Goal: Information Seeking & Learning: Check status

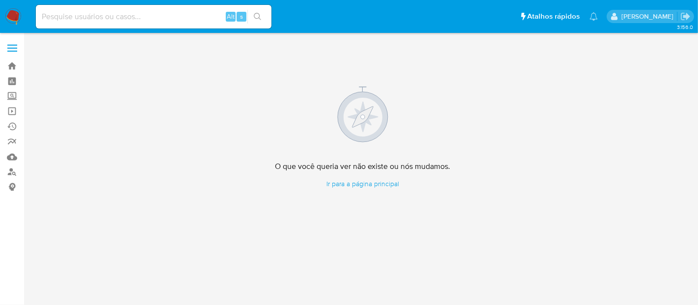
click at [151, 18] on input at bounding box center [154, 16] width 236 height 13
paste input "PREISxmnXUjxqW53ROKOUsSV"
type input "PREISxmnXUjxqW53ROKOUsSV"
click at [255, 13] on icon "search-icon" at bounding box center [258, 17] width 8 height 8
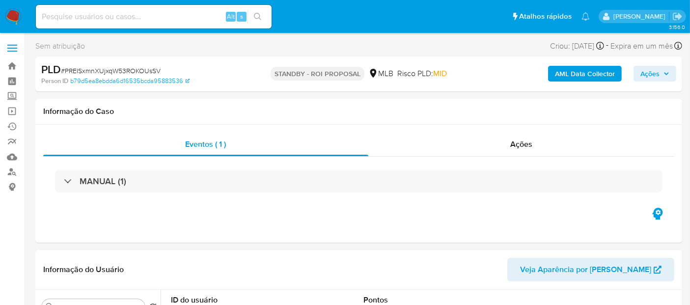
select select "10"
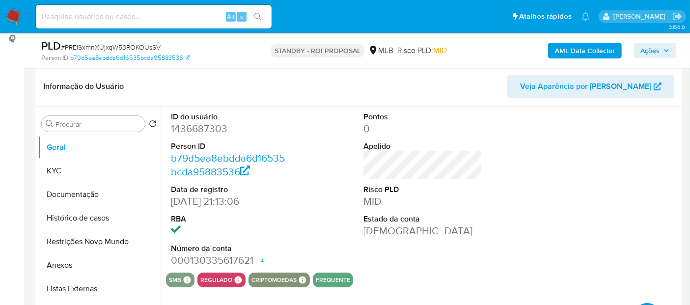
scroll to position [163, 0]
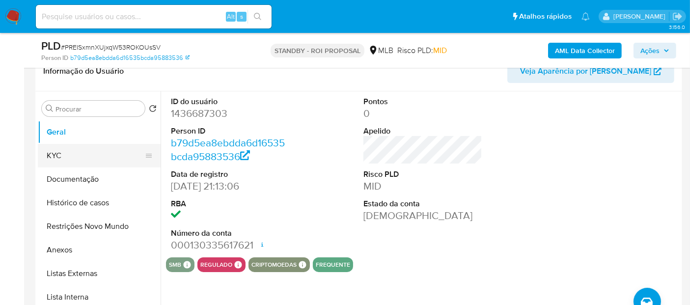
click at [53, 157] on button "KYC" at bounding box center [95, 156] width 115 height 24
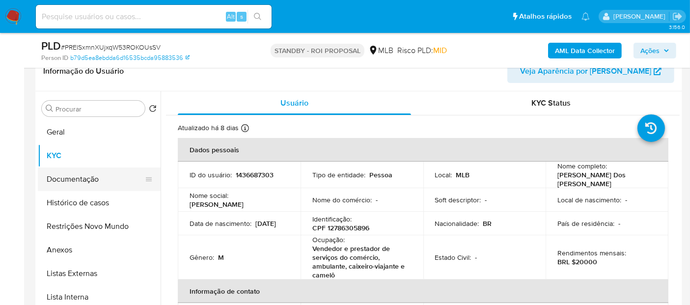
click at [84, 178] on button "Documentação" at bounding box center [95, 179] width 115 height 24
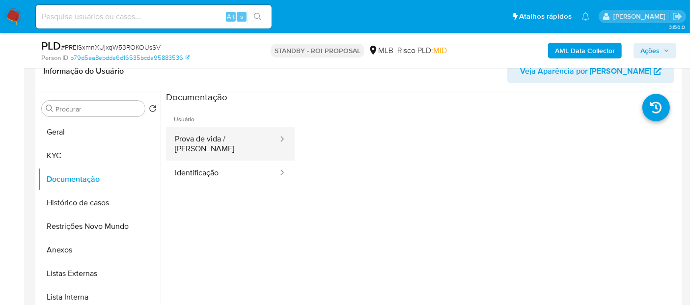
drag, startPoint x: 192, startPoint y: 145, endPoint x: 244, endPoint y: 146, distance: 52.5
click at [191, 146] on button "Prova de vida / [PERSON_NAME]" at bounding box center [222, 143] width 113 height 33
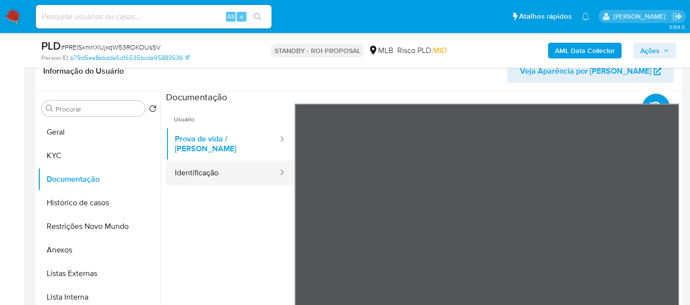
drag, startPoint x: 213, startPoint y: 169, endPoint x: 276, endPoint y: 169, distance: 62.8
click at [213, 169] on button "Identificação" at bounding box center [222, 172] width 113 height 25
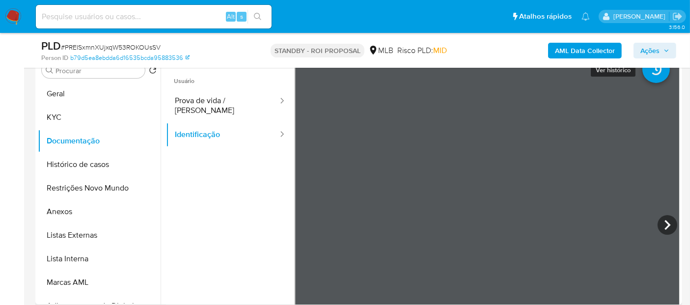
scroll to position [204, 0]
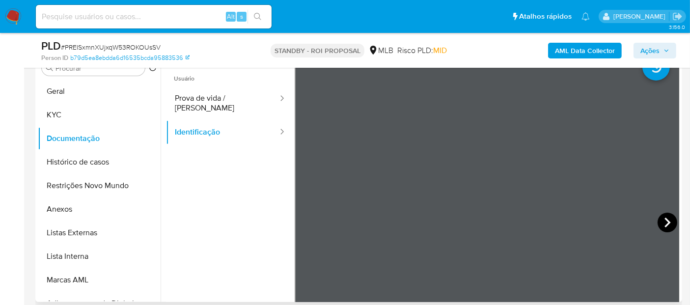
click at [663, 214] on icon at bounding box center [667, 223] width 20 height 20
click at [108, 15] on input at bounding box center [154, 16] width 236 height 13
paste input "hjefLhCRNVn73am00fHQ3sCr"
type input "hjefLhCRNVn73am00fHQ3sCr"
click at [256, 15] on icon "search-icon" at bounding box center [258, 17] width 8 height 8
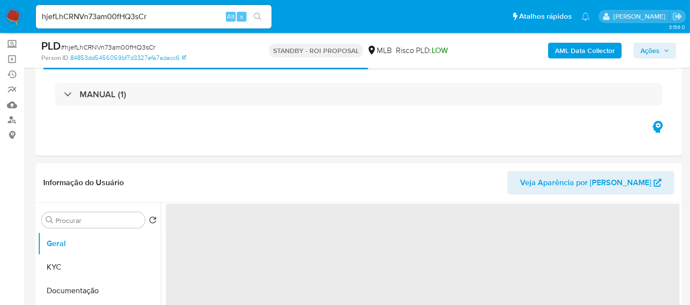
scroll to position [163, 0]
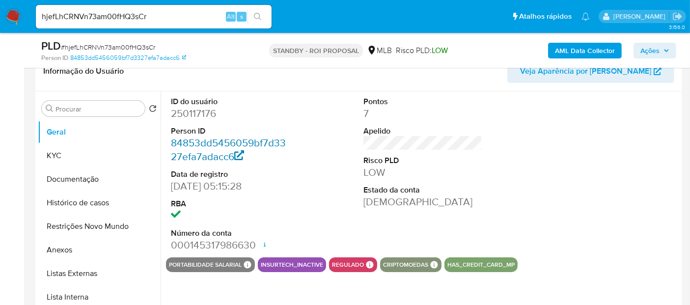
select select "10"
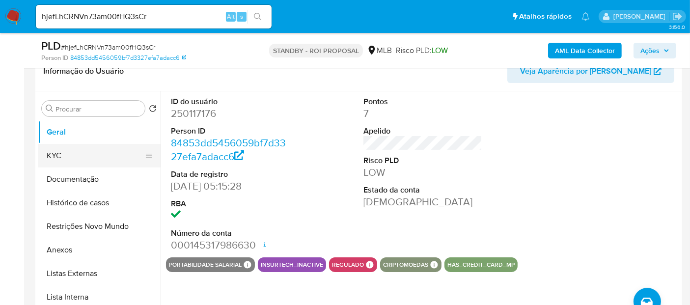
click at [59, 159] on button "KYC" at bounding box center [95, 156] width 115 height 24
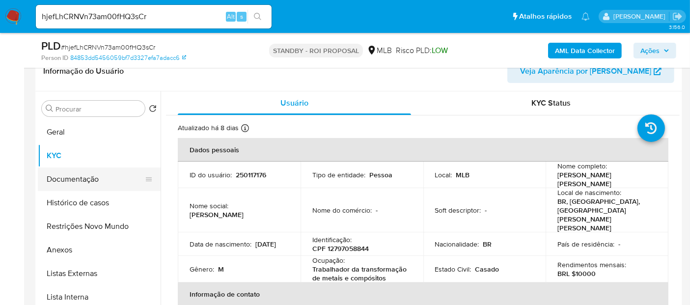
click at [58, 179] on button "Documentação" at bounding box center [95, 179] width 115 height 24
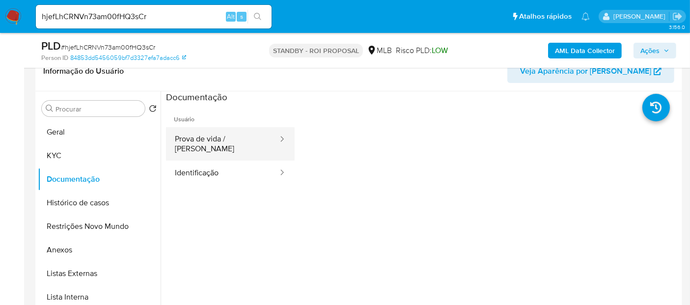
click at [195, 140] on button "Prova de vida / [PERSON_NAME]" at bounding box center [222, 143] width 113 height 33
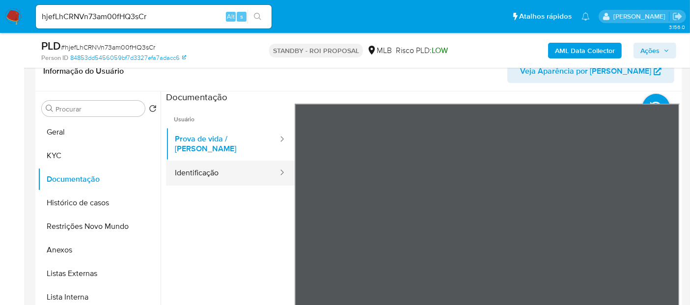
click at [207, 162] on button "Identificação" at bounding box center [222, 172] width 113 height 25
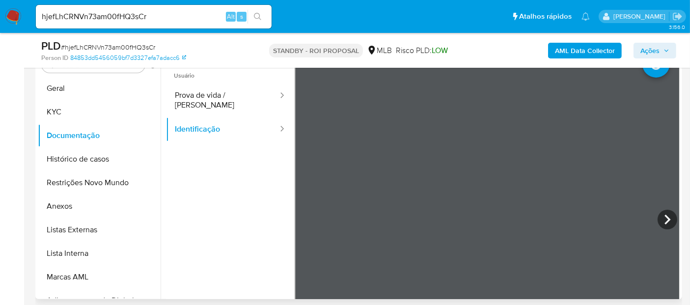
scroll to position [218, 0]
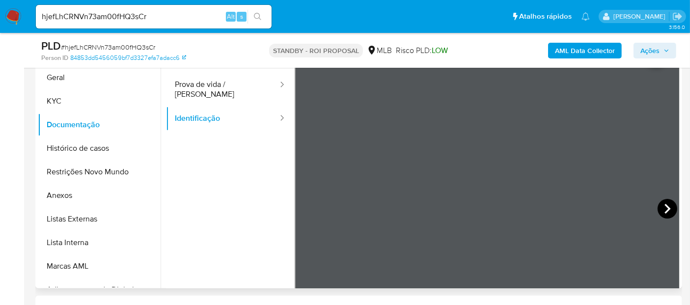
click at [663, 201] on icon at bounding box center [667, 209] width 20 height 20
drag, startPoint x: 164, startPoint y: 17, endPoint x: 0, endPoint y: 17, distance: 164.4
click at [0, 17] on nav "Pausado Ver notificaciones hjefLhCRNVn73am00fHQ3sCr Alt s Atalhos rápidos Presi…" at bounding box center [345, 16] width 690 height 33
paste input "9N2e34b4N1b8ESLlqSycWarP"
type input "9N2e34b4N1b8ESLlqSycWarP"
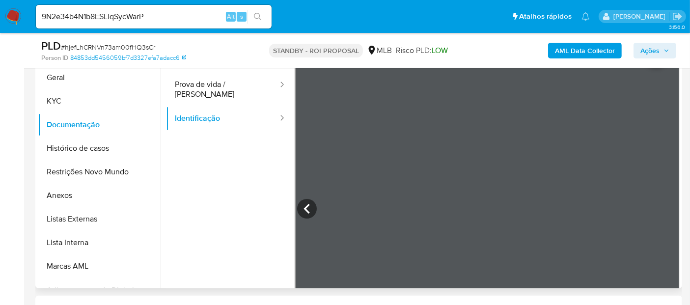
click at [262, 11] on button "search-icon" at bounding box center [257, 17] width 20 height 14
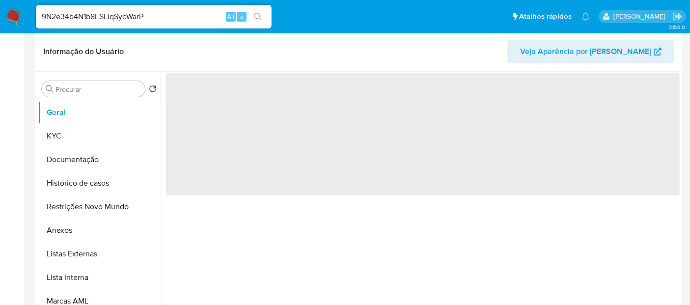
select select "10"
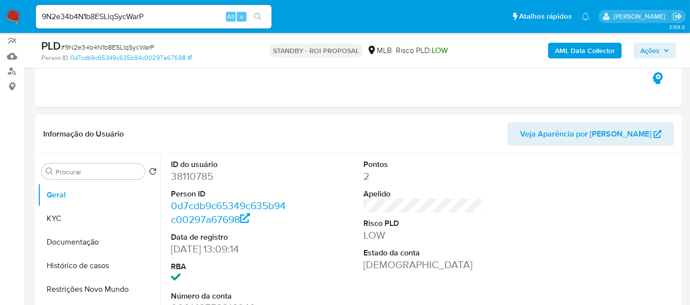
scroll to position [163, 0]
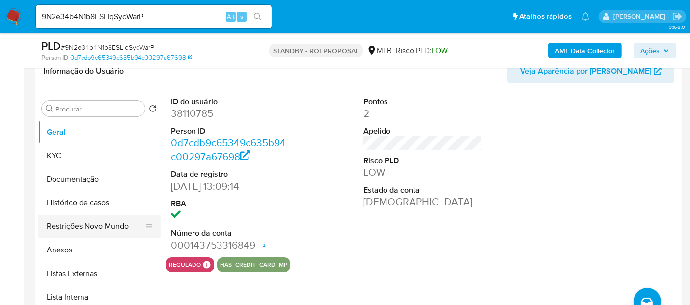
click at [77, 225] on button "Restrições Novo Mundo" at bounding box center [95, 226] width 115 height 24
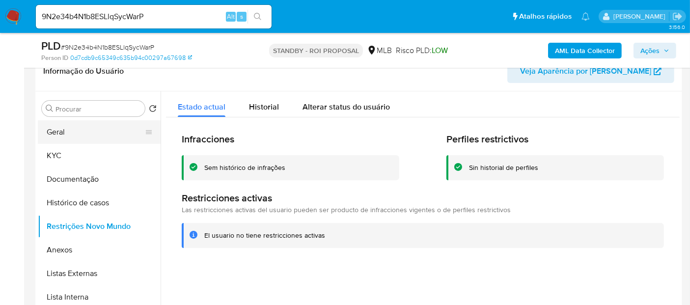
click at [74, 133] on button "Geral" at bounding box center [95, 132] width 115 height 24
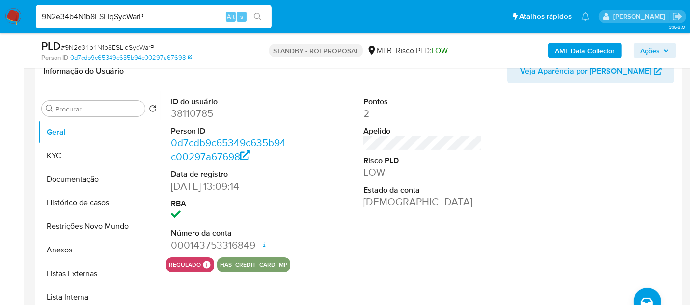
drag, startPoint x: 160, startPoint y: 16, endPoint x: 0, endPoint y: 16, distance: 160.0
click at [0, 16] on nav "Pausado Ver notificaciones 9N2e34b4N1b8ESLlqSycWarP Alt s Atalhos rápidos Presi…" at bounding box center [345, 16] width 690 height 33
paste input "O5mFKqnSAg7CgXKFDbPI0UfS"
type input "O5mFKqnSAg7CgXKFDbPI0UfS"
click at [256, 16] on icon "search-icon" at bounding box center [258, 17] width 8 height 8
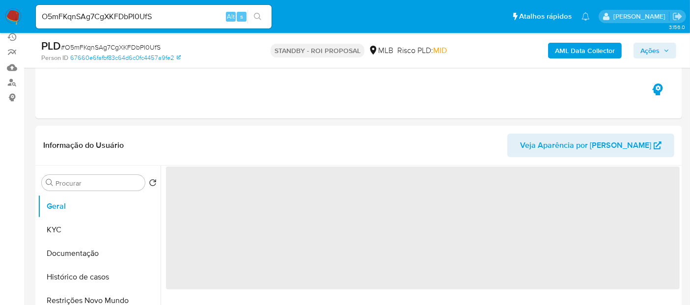
scroll to position [109, 0]
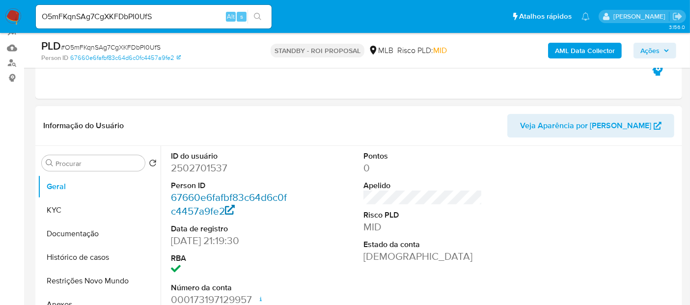
select select "10"
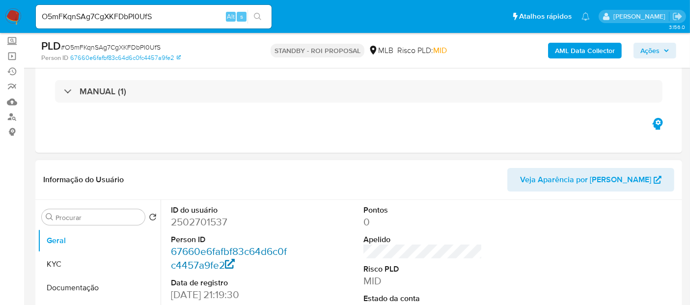
scroll to position [54, 0]
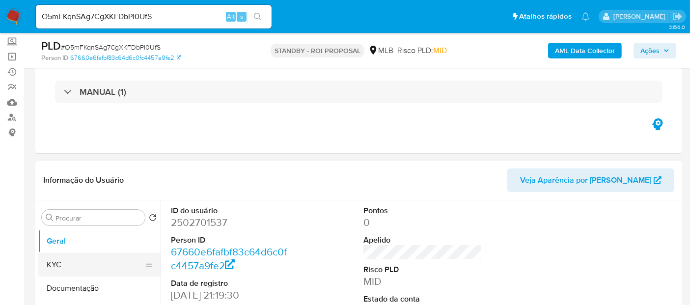
click at [62, 271] on button "KYC" at bounding box center [95, 265] width 115 height 24
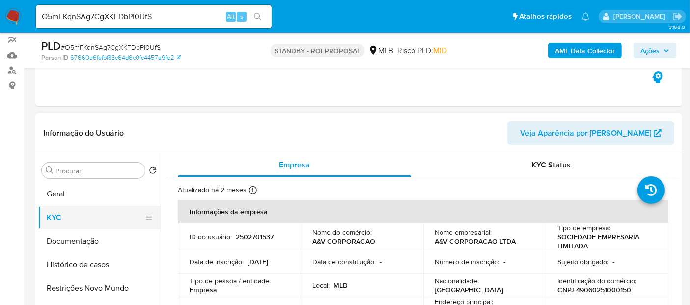
scroll to position [163, 0]
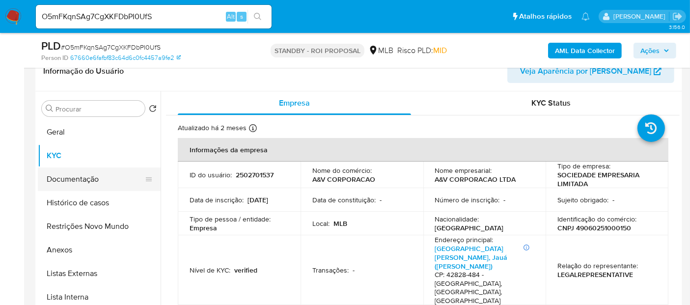
drag, startPoint x: 95, startPoint y: 174, endPoint x: 150, endPoint y: 180, distance: 54.8
click at [95, 175] on button "Documentação" at bounding box center [95, 179] width 115 height 24
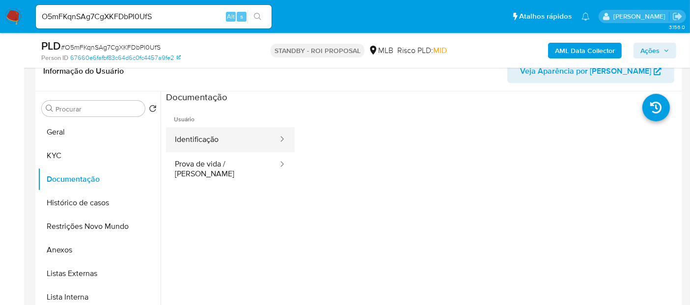
click at [212, 132] on button "Identificação" at bounding box center [222, 139] width 113 height 25
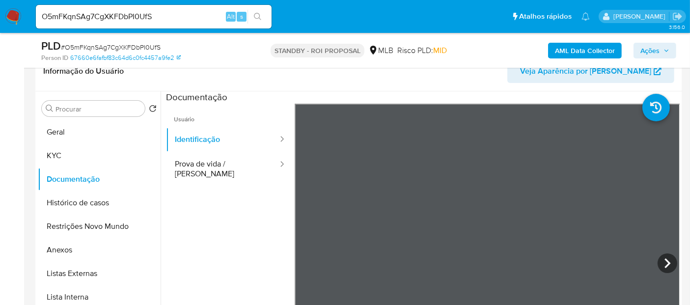
scroll to position [244, 0]
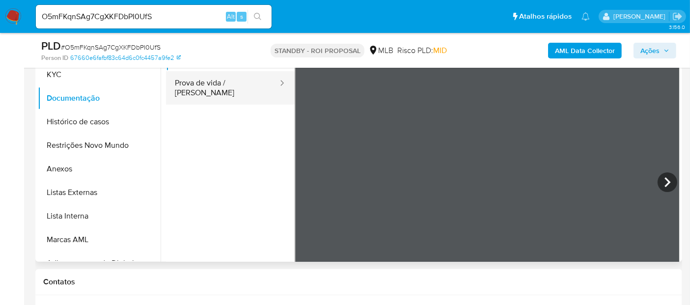
click at [212, 83] on button "Prova de vida / [PERSON_NAME]" at bounding box center [222, 87] width 113 height 33
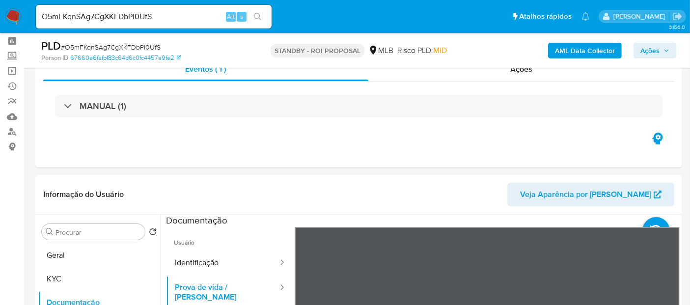
scroll to position [36, 0]
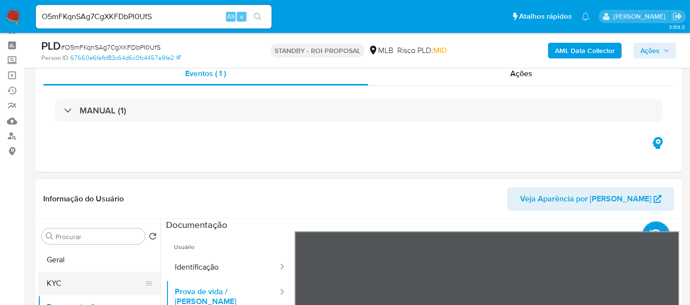
click at [52, 281] on button "KYC" at bounding box center [95, 283] width 115 height 24
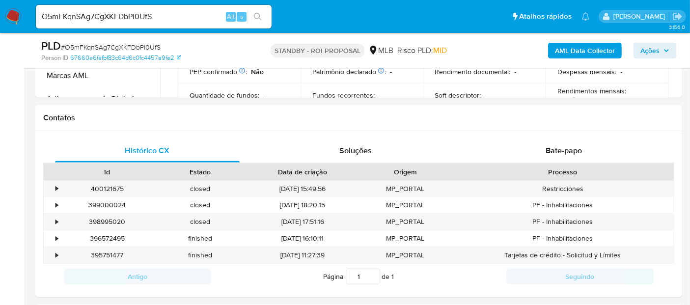
scroll to position [404, 0]
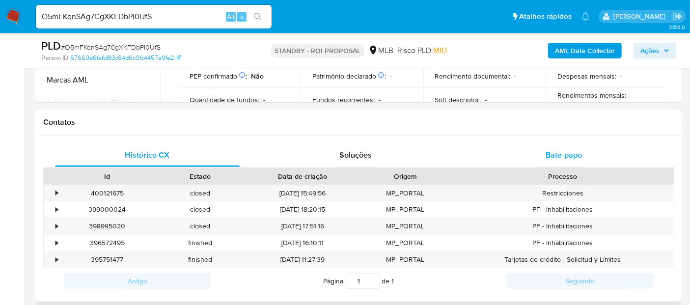
click at [561, 158] on span "Bate-papo" at bounding box center [563, 154] width 36 height 11
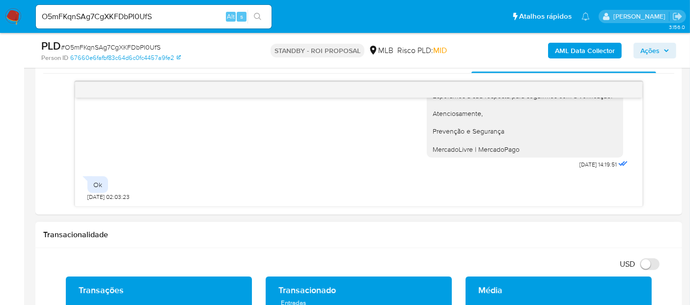
scroll to position [513, 0]
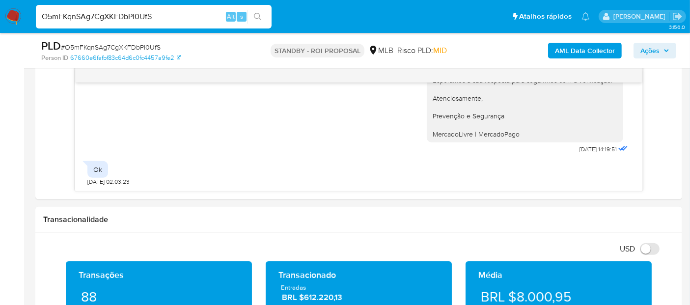
drag, startPoint x: 155, startPoint y: 20, endPoint x: 0, endPoint y: 64, distance: 161.2
paste input "UKihStv5ejDKLZRNfSq1GXD6"
type input "UKihStv5ejDKLZRNfSq1GXD6"
click at [253, 14] on button "search-icon" at bounding box center [257, 17] width 20 height 14
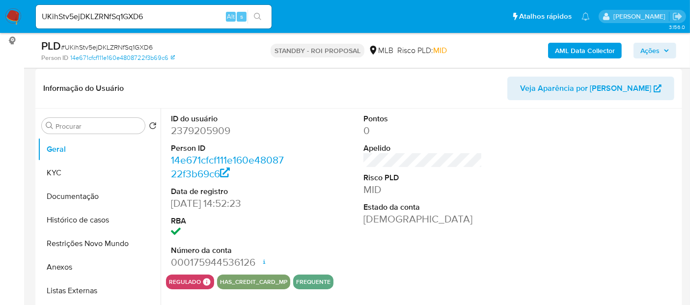
select select "10"
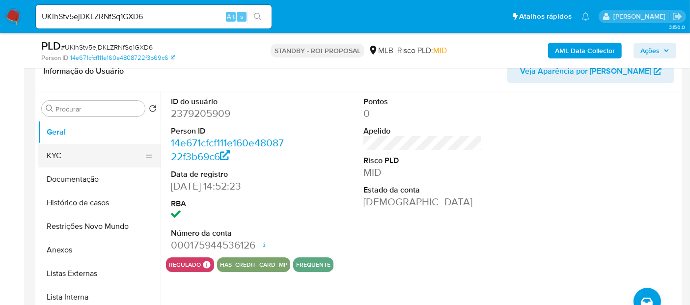
click at [57, 158] on button "KYC" at bounding box center [95, 156] width 115 height 24
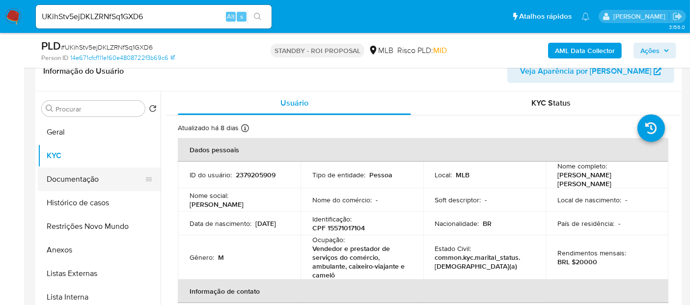
click at [104, 178] on button "Documentação" at bounding box center [95, 179] width 115 height 24
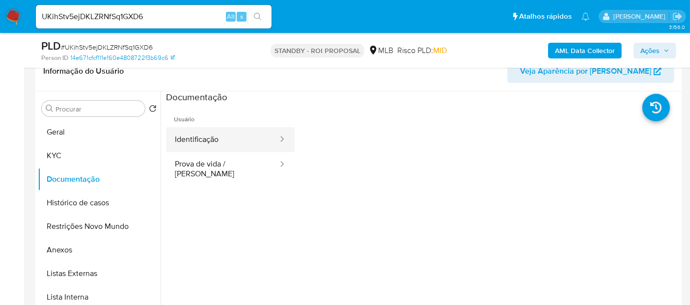
click at [228, 134] on button "Identificação" at bounding box center [222, 139] width 113 height 25
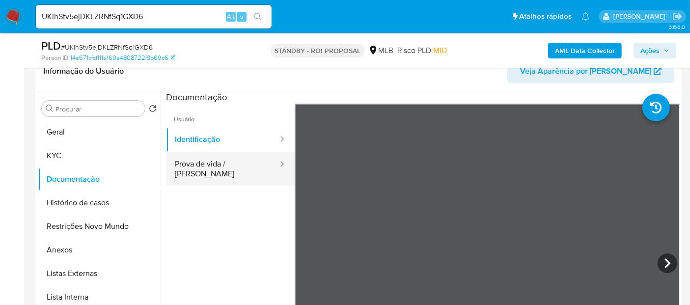
click at [234, 160] on button "Prova de vida / [PERSON_NAME]" at bounding box center [222, 168] width 113 height 33
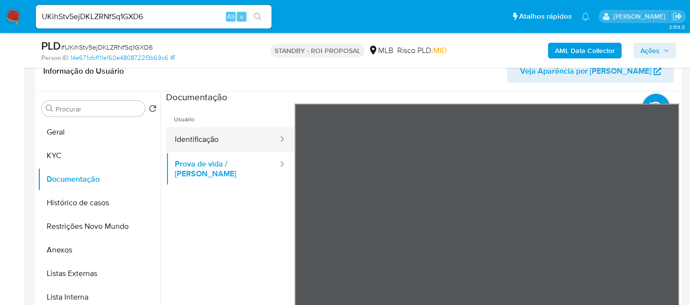
click at [195, 133] on button "Identificação" at bounding box center [222, 139] width 113 height 25
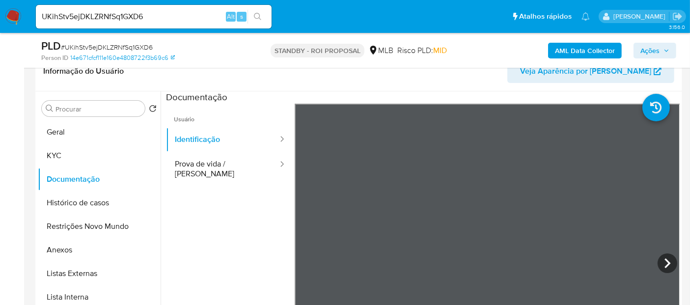
click at [668, 257] on icon at bounding box center [667, 263] width 20 height 20
click at [51, 132] on button "Geral" at bounding box center [95, 132] width 115 height 24
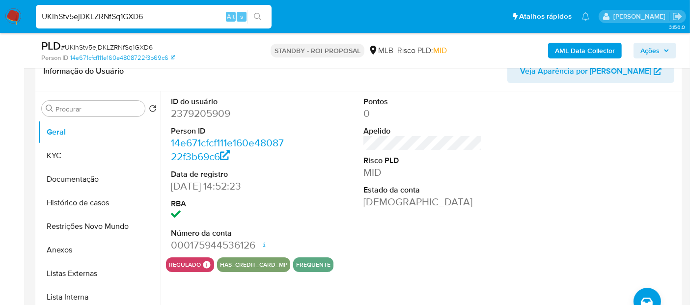
drag, startPoint x: 148, startPoint y: 19, endPoint x: 0, endPoint y: 38, distance: 149.4
paste input "jZpN05tdsVteAVNFjEsTiWWx"
type input "jZpN05tdsVteAVNFjEsTiWWx"
click at [254, 14] on icon "search-icon" at bounding box center [258, 17] width 8 height 8
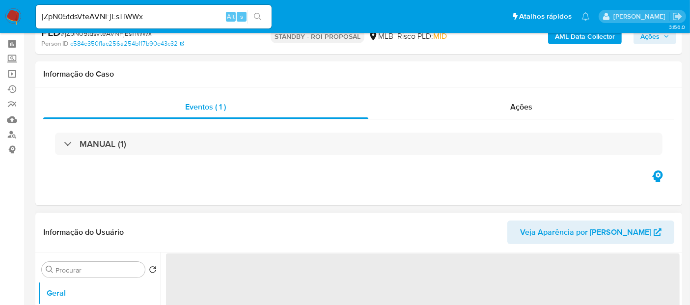
scroll to position [54, 0]
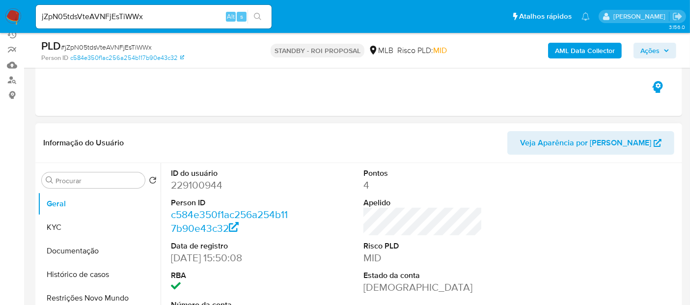
select select "10"
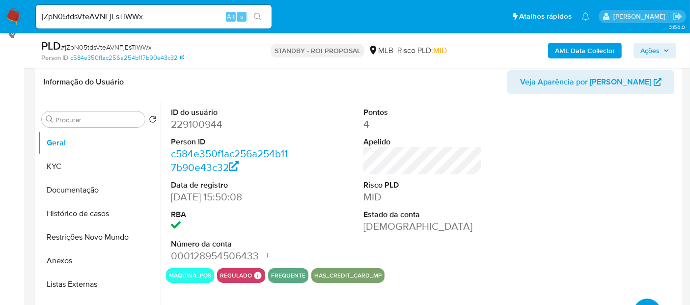
scroll to position [147, 0]
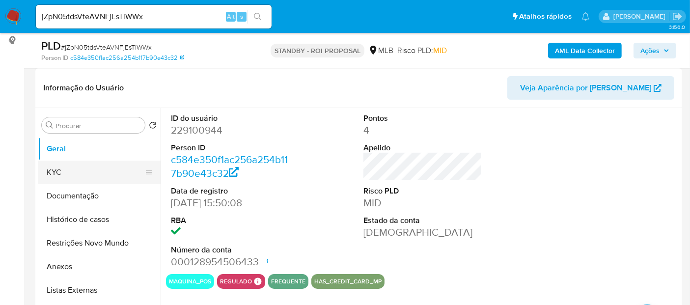
click at [56, 166] on button "KYC" at bounding box center [95, 172] width 115 height 24
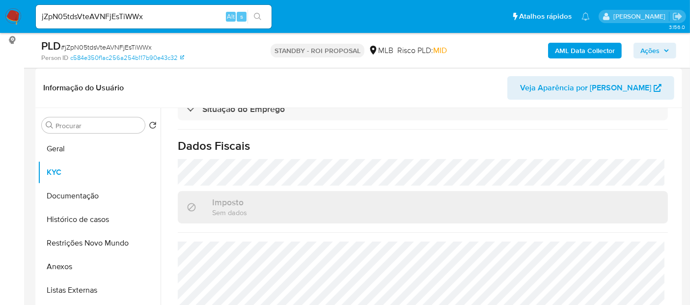
scroll to position [449, 0]
drag, startPoint x: 155, startPoint y: 17, endPoint x: 0, endPoint y: 41, distance: 156.4
paste input "6ePHkyLRuzYRxIppYrB7JL6i"
type input "6ePHkyLRuzYRxIppYrB7JL6i"
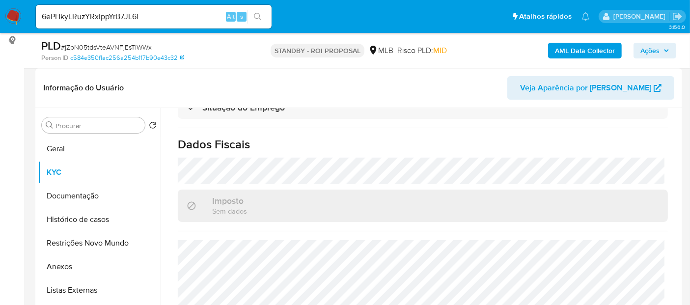
click at [258, 15] on icon "search-icon" at bounding box center [258, 17] width 8 height 8
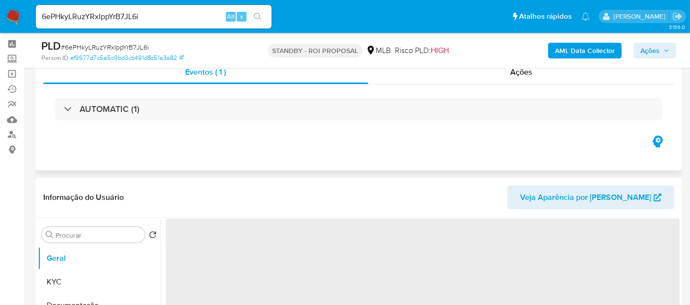
scroll to position [54, 0]
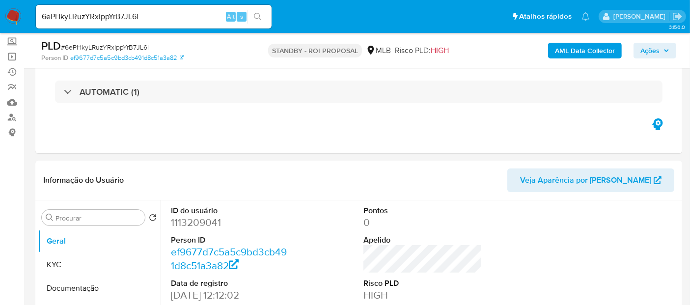
select select "10"
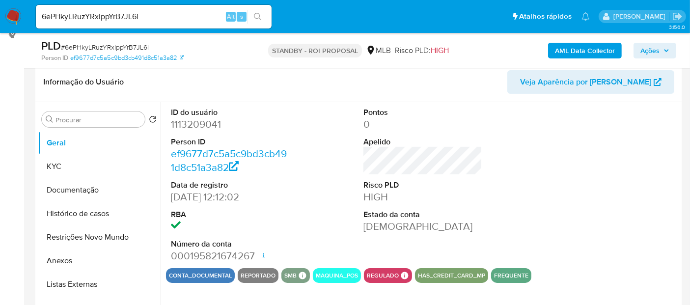
scroll to position [163, 0]
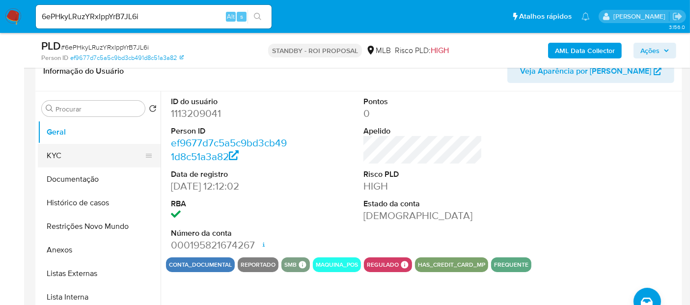
click at [66, 151] on button "KYC" at bounding box center [95, 156] width 115 height 24
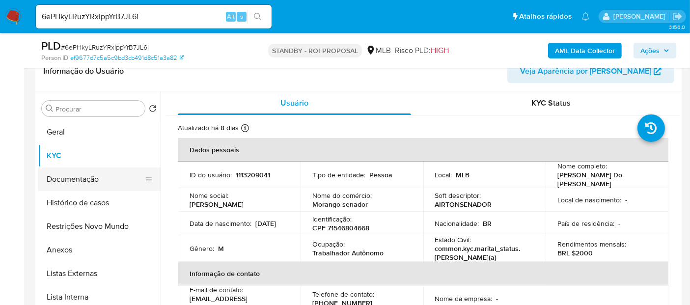
click at [80, 180] on button "Documentação" at bounding box center [95, 179] width 115 height 24
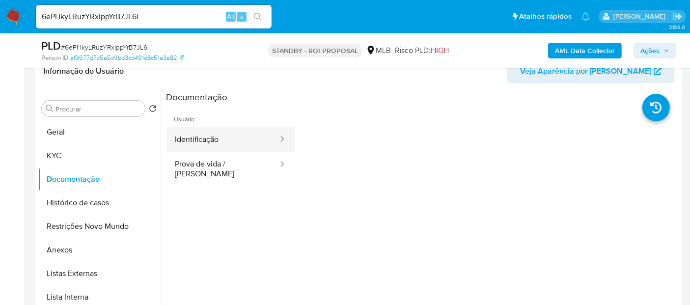
click at [231, 141] on button "Identificação" at bounding box center [222, 139] width 113 height 25
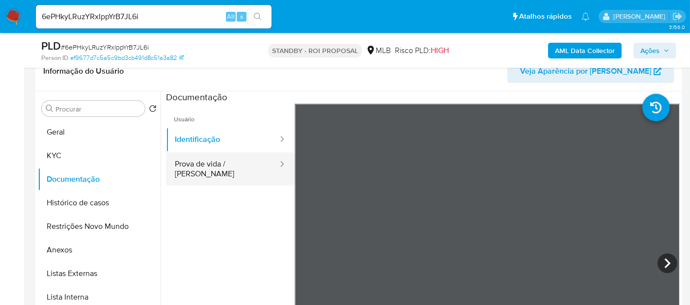
click at [229, 155] on button "Prova de vida / [PERSON_NAME]" at bounding box center [222, 168] width 113 height 33
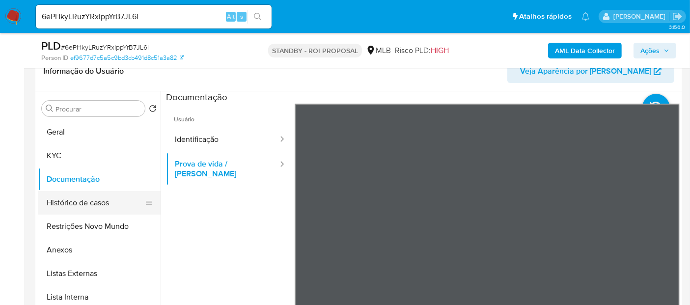
drag, startPoint x: 80, startPoint y: 197, endPoint x: 140, endPoint y: 200, distance: 60.4
click at [80, 197] on button "Histórico de casos" at bounding box center [95, 203] width 115 height 24
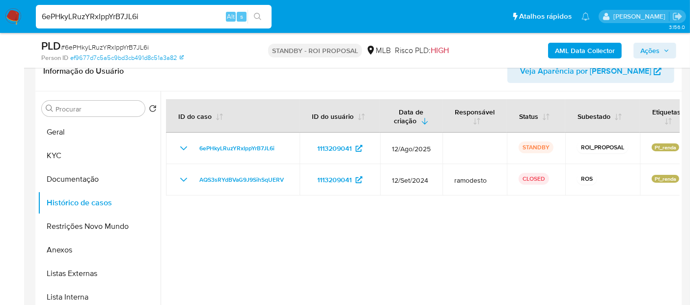
drag, startPoint x: 158, startPoint y: 15, endPoint x: 0, endPoint y: 73, distance: 168.3
paste input "CmZFvujqMRjXAhVAXV3ZIQ05"
type input "CmZFvujqMRjXAhVAXV3ZIQ05"
click at [255, 17] on icon "search-icon" at bounding box center [258, 17] width 8 height 8
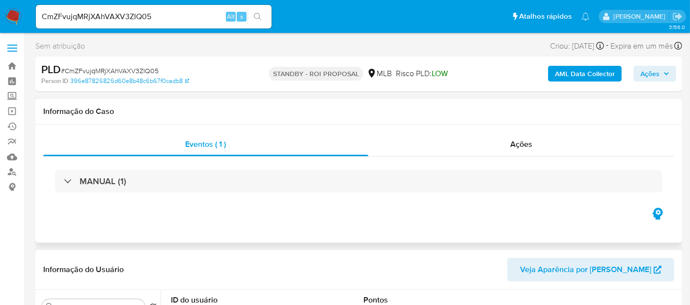
select select "10"
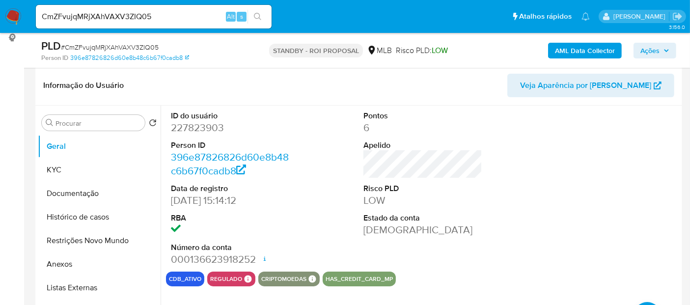
scroll to position [163, 0]
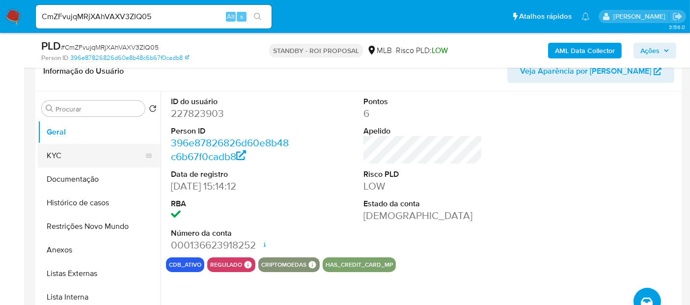
click at [67, 152] on button "KYC" at bounding box center [95, 156] width 115 height 24
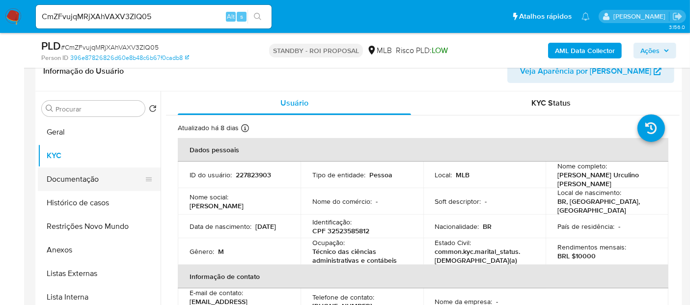
drag, startPoint x: 65, startPoint y: 180, endPoint x: 161, endPoint y: 179, distance: 95.7
click at [65, 179] on button "Documentação" at bounding box center [99, 179] width 123 height 24
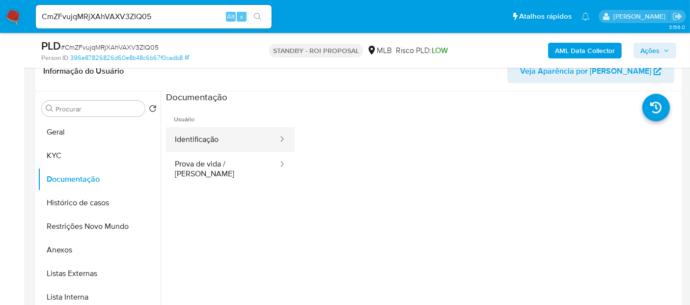
click at [214, 136] on button "Identificação" at bounding box center [222, 139] width 113 height 25
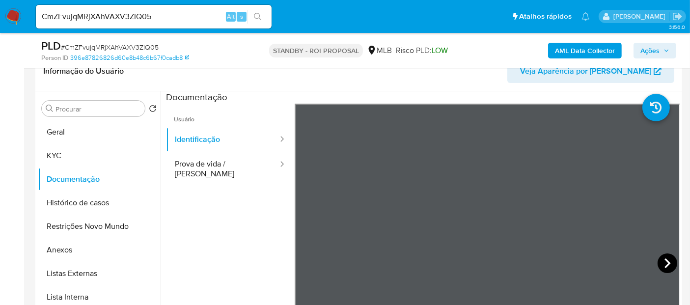
click at [664, 259] on icon at bounding box center [667, 263] width 20 height 20
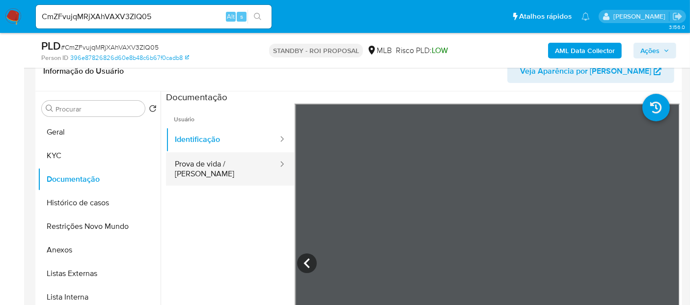
click at [192, 168] on button "Prova de vida / [PERSON_NAME]" at bounding box center [222, 168] width 113 height 33
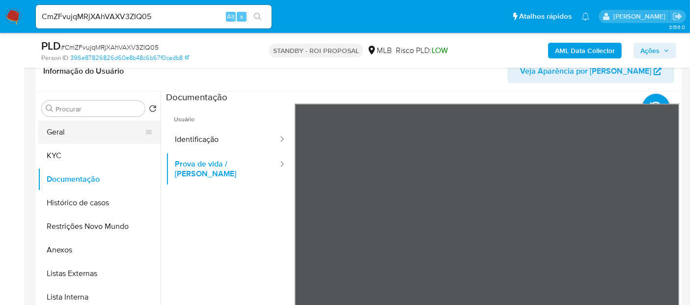
click at [81, 130] on button "Geral" at bounding box center [95, 132] width 115 height 24
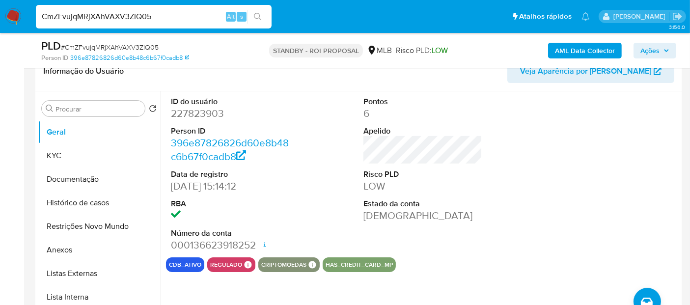
drag, startPoint x: 171, startPoint y: 16, endPoint x: 0, endPoint y: 35, distance: 171.9
paste input "4J59O3tClvXJcc5NzhSeeviu"
type input "4J59O3tClvXJcc5NzhSeeviu"
click at [256, 14] on icon "search-icon" at bounding box center [258, 17] width 8 height 8
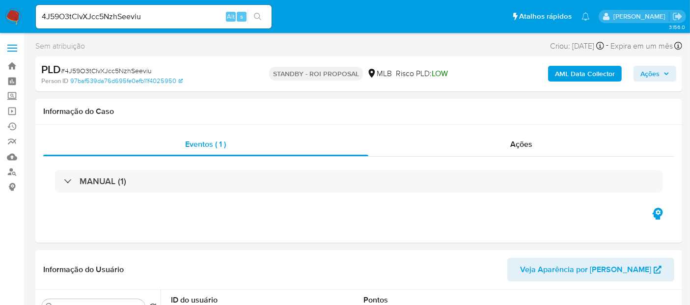
select select "10"
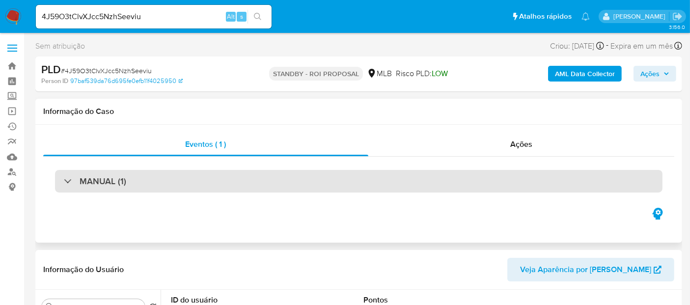
click at [162, 179] on div "MANUAL (1)" at bounding box center [358, 181] width 607 height 23
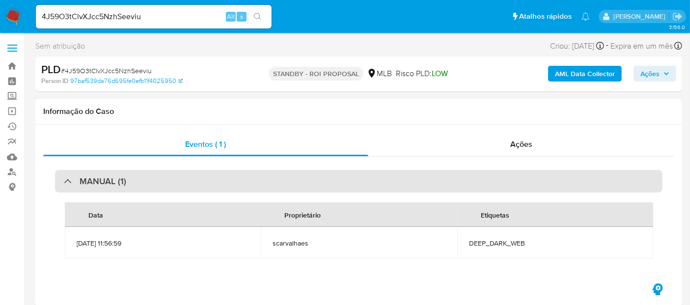
click at [219, 180] on div "MANUAL (1)" at bounding box center [358, 181] width 607 height 23
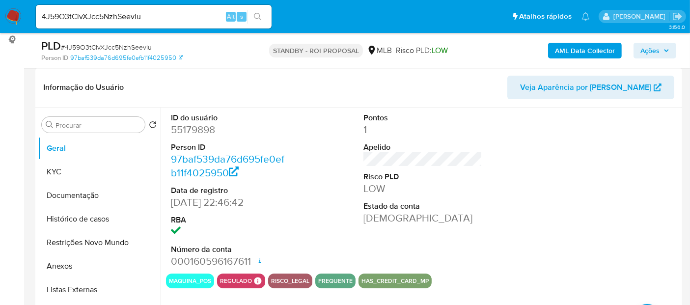
scroll to position [109, 0]
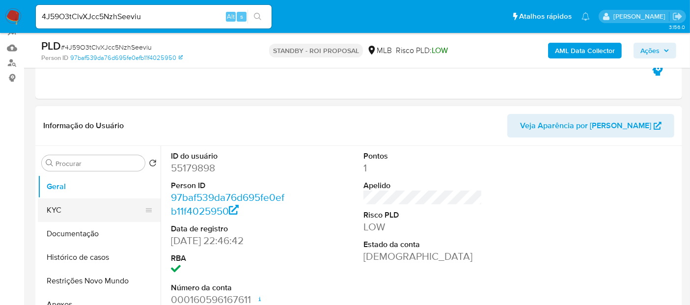
click at [62, 206] on button "KYC" at bounding box center [95, 210] width 115 height 24
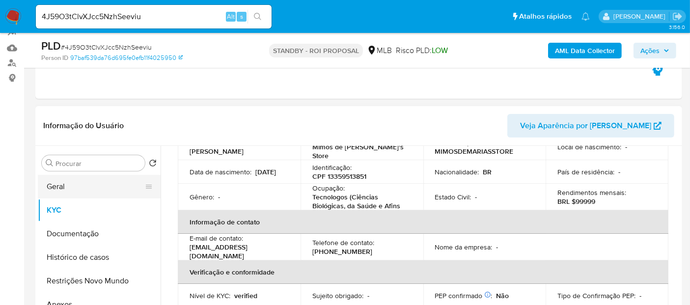
click at [72, 188] on button "Geral" at bounding box center [95, 187] width 115 height 24
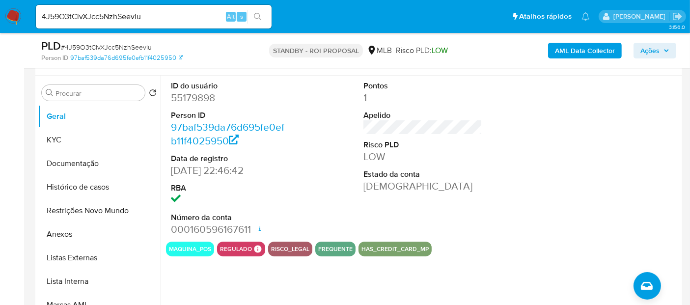
scroll to position [218, 0]
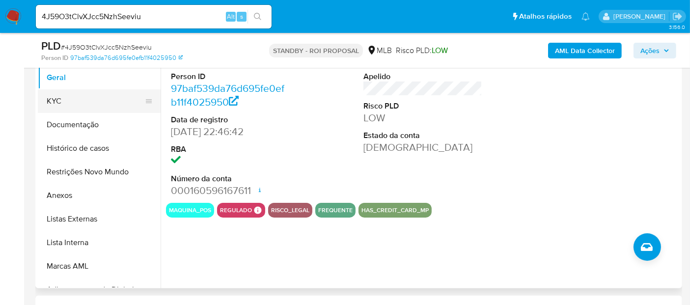
click at [54, 102] on button "KYC" at bounding box center [95, 101] width 115 height 24
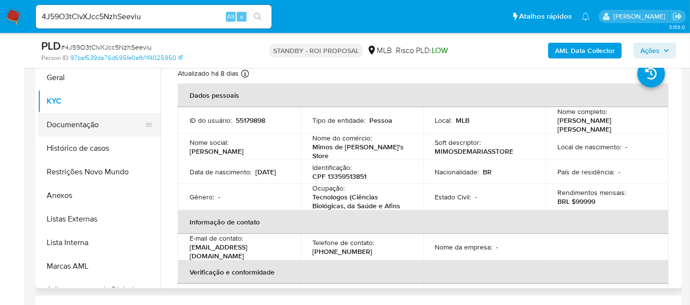
click at [74, 123] on button "Documentação" at bounding box center [95, 125] width 115 height 24
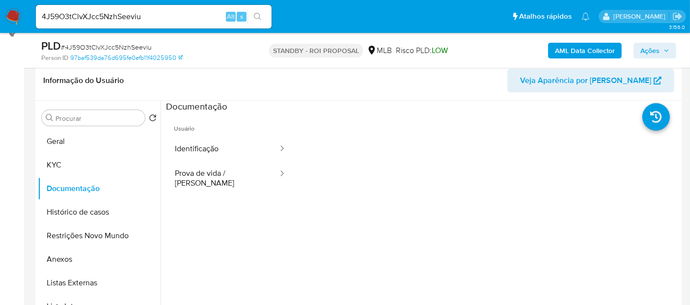
scroll to position [109, 0]
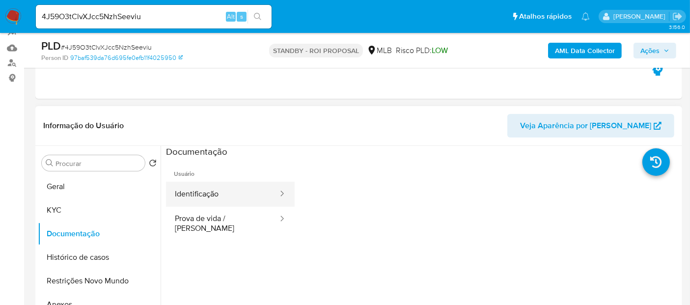
click at [211, 198] on button "Identificação" at bounding box center [222, 194] width 113 height 25
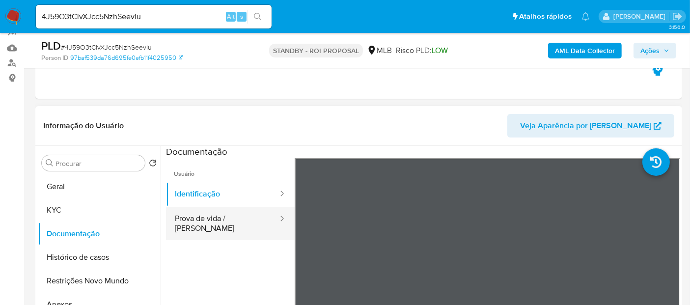
click at [235, 213] on button "Prova de vida / [PERSON_NAME]" at bounding box center [222, 223] width 113 height 33
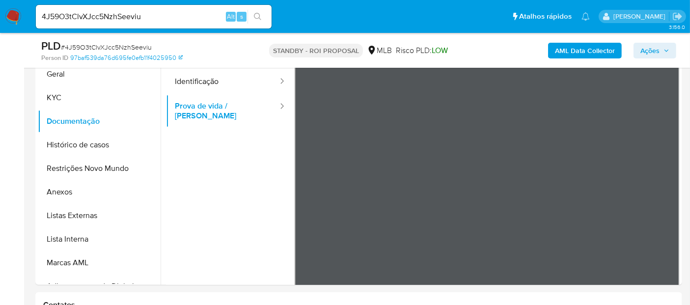
scroll to position [224, 0]
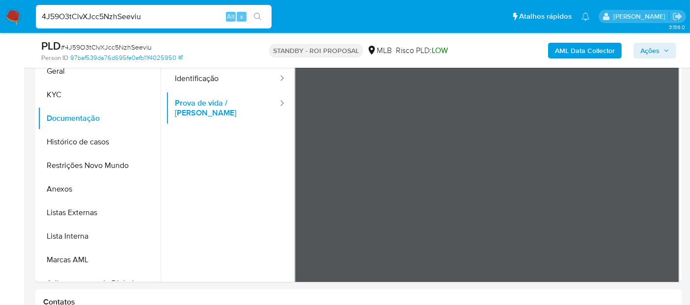
drag, startPoint x: 154, startPoint y: 13, endPoint x: 0, endPoint y: 16, distance: 154.1
click at [0, 16] on nav "Pausado Ver notificaciones 4J59O3tClvXJcc5NzhSeeviu Alt s Atalhos rápidos Presi…" at bounding box center [345, 16] width 690 height 33
paste input "ETYsd2U5m7ryF3RU9uI6bH8H"
type input "ETYsd2U5m7ryF3RU9uI6bH8H"
click at [261, 14] on icon "search-icon" at bounding box center [258, 17] width 8 height 8
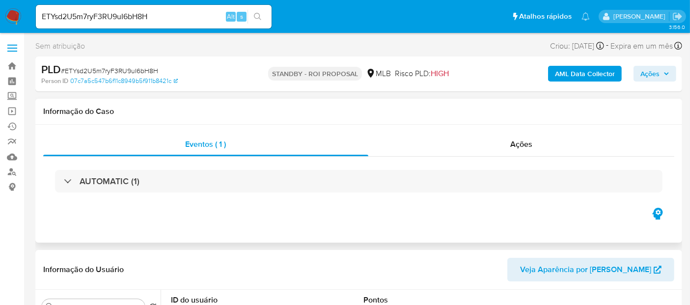
select select "10"
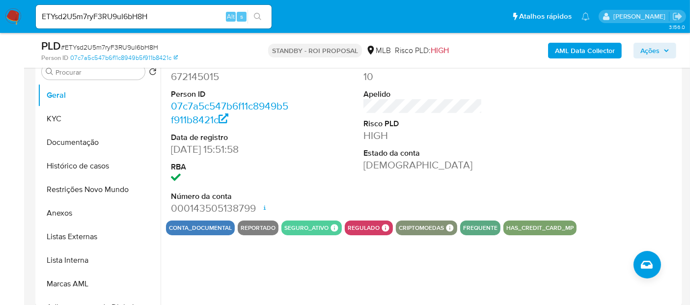
scroll to position [218, 0]
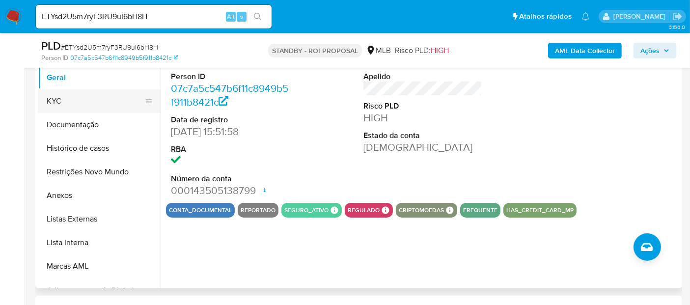
click at [74, 98] on button "KYC" at bounding box center [95, 101] width 115 height 24
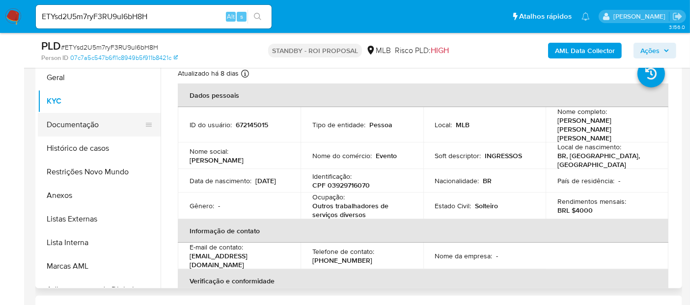
click at [71, 128] on button "Documentação" at bounding box center [95, 125] width 115 height 24
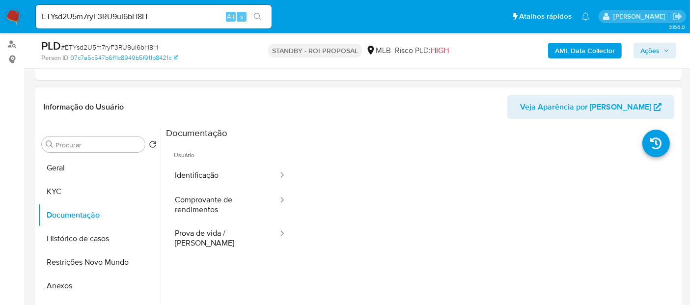
scroll to position [109, 0]
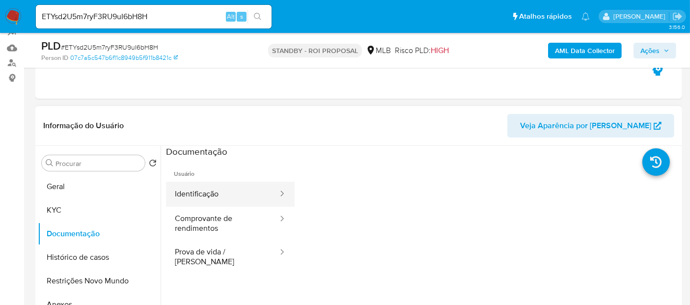
drag, startPoint x: 206, startPoint y: 193, endPoint x: 248, endPoint y: 201, distance: 42.4
click at [206, 194] on button "Identificação" at bounding box center [222, 194] width 113 height 25
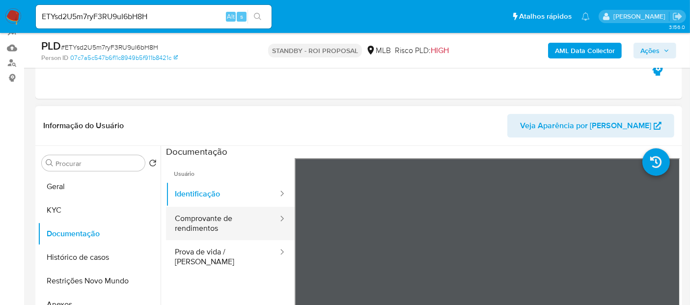
click at [216, 225] on button "Comprovante de rendimentos" at bounding box center [222, 223] width 113 height 33
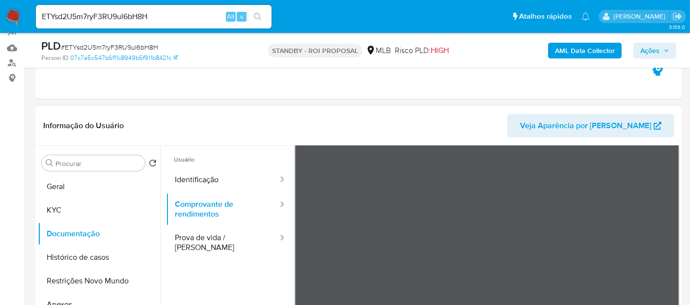
scroll to position [54, 0]
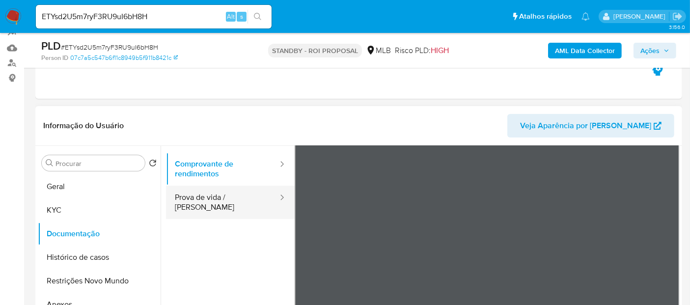
click at [210, 198] on button "Prova de vida / [PERSON_NAME]" at bounding box center [222, 202] width 113 height 33
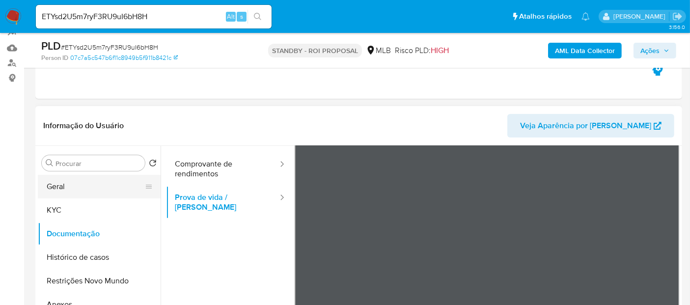
click at [62, 192] on button "Geral" at bounding box center [95, 187] width 115 height 24
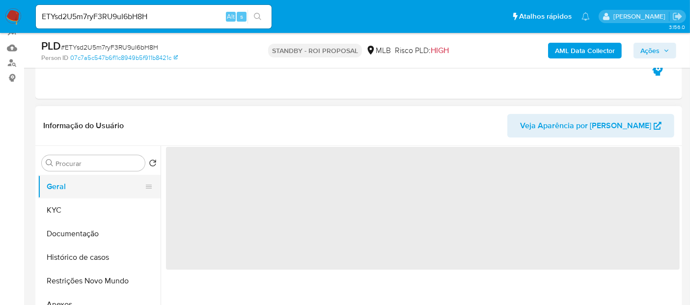
scroll to position [0, 0]
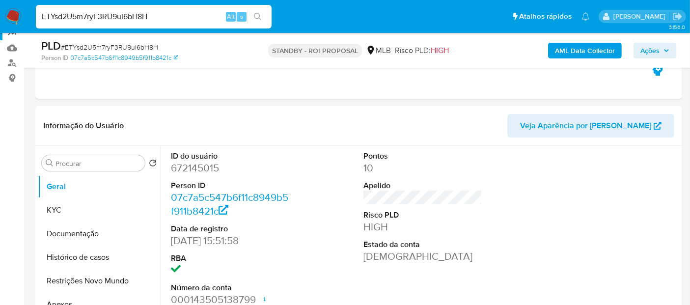
paste input "cqqNxkCPDEWsWbEGc4xBMFYk"
type input "cqqNxkCPDEWsWbEGc4xBMFYk"
click at [256, 15] on icon "search-icon" at bounding box center [258, 17] width 8 height 8
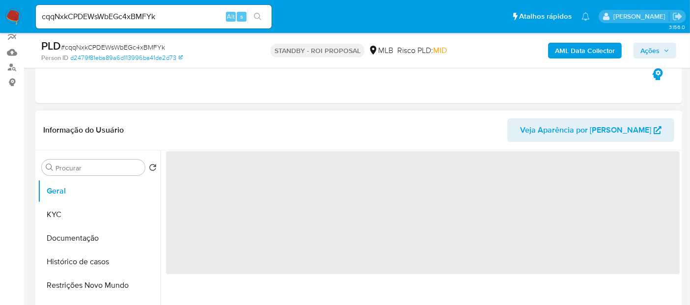
scroll to position [109, 0]
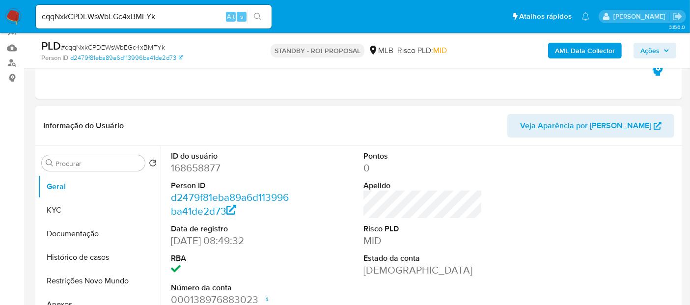
select select "10"
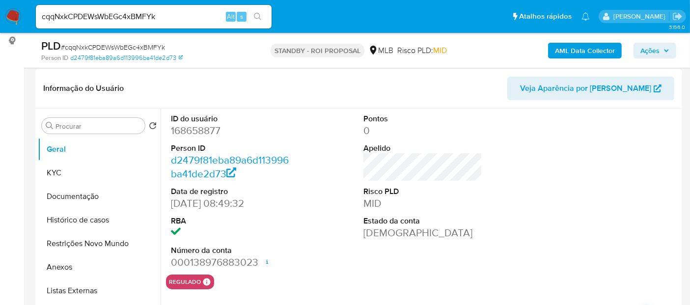
scroll to position [163, 0]
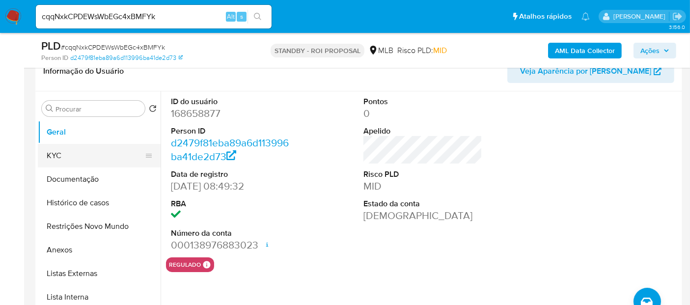
click at [74, 156] on button "KYC" at bounding box center [95, 156] width 115 height 24
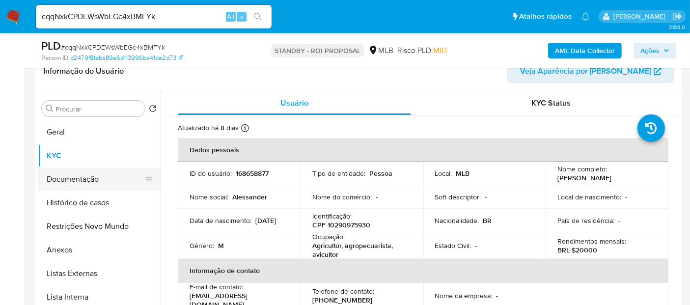
click at [91, 179] on button "Documentação" at bounding box center [95, 179] width 115 height 24
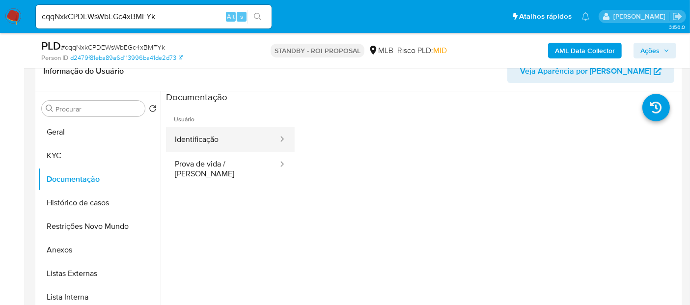
click at [218, 142] on button "Identificação" at bounding box center [222, 139] width 113 height 25
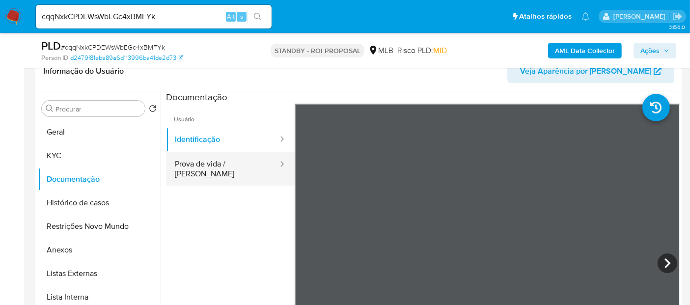
click at [237, 164] on button "Prova de vida / [PERSON_NAME]" at bounding box center [222, 168] width 113 height 33
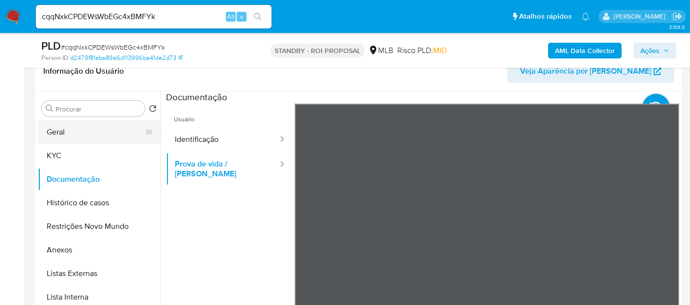
click at [66, 127] on button "Geral" at bounding box center [95, 132] width 115 height 24
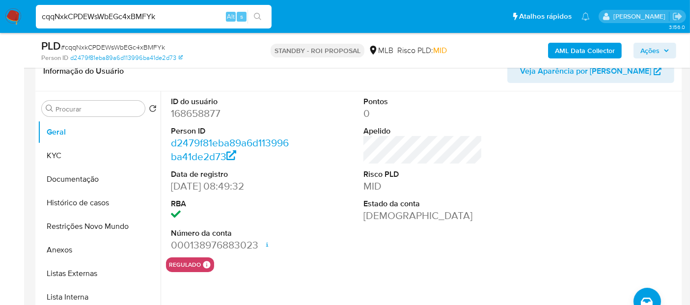
drag, startPoint x: 167, startPoint y: 16, endPoint x: 0, endPoint y: 27, distance: 167.7
click at [0, 27] on nav "Pausado Ver notificaciones cqqNxkCPDEWsWbEGc4xBMFYk Alt s Atalhos rápidos Presi…" at bounding box center [345, 16] width 690 height 33
paste input "TFeOTdO1lGMIelhVETXktPqt"
type input "TFeOTdO1lGMIelhVETXktPqt"
click at [59, 152] on button "KYC" at bounding box center [95, 156] width 115 height 24
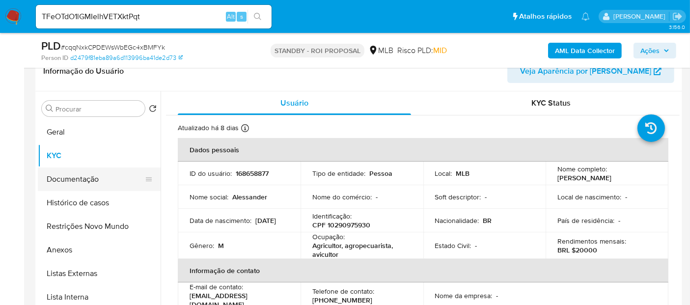
click at [81, 173] on button "Documentação" at bounding box center [95, 179] width 115 height 24
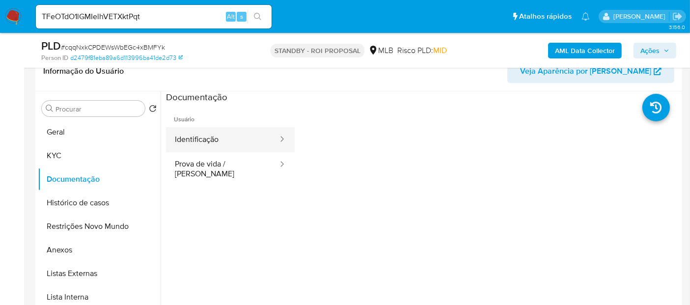
click at [198, 141] on button "Identificação" at bounding box center [222, 139] width 113 height 25
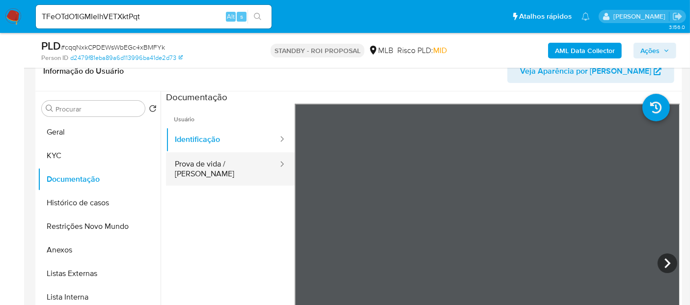
click at [228, 164] on button "Prova de vida / [PERSON_NAME]" at bounding box center [222, 168] width 113 height 33
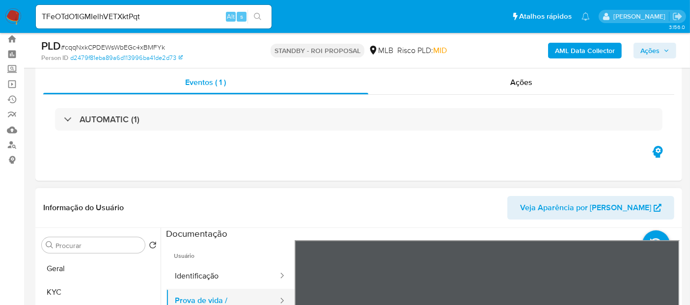
scroll to position [0, 0]
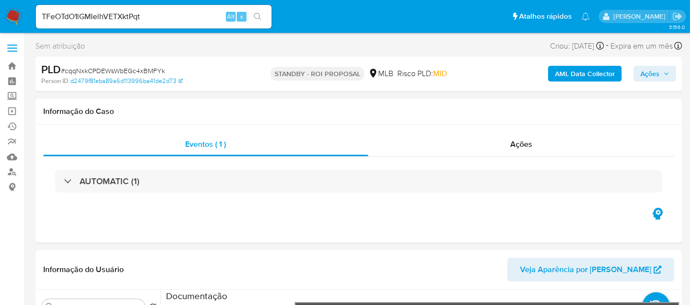
click at [254, 10] on button "search-icon" at bounding box center [257, 17] width 20 height 14
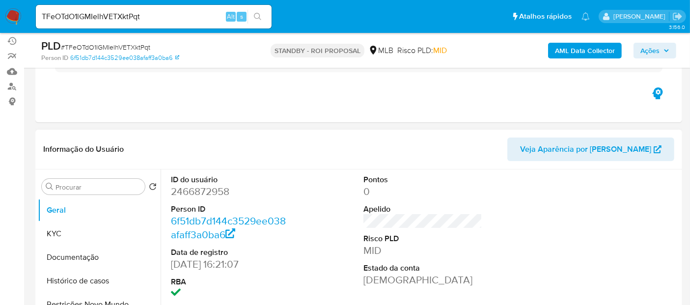
scroll to position [163, 0]
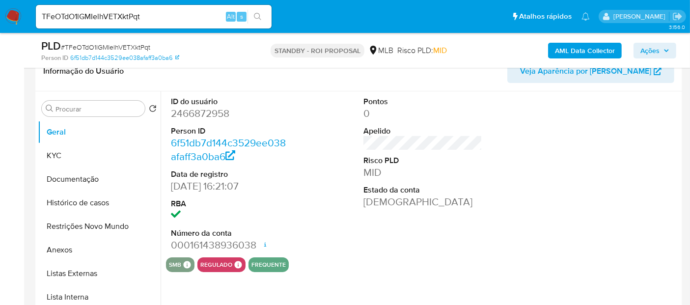
select select "10"
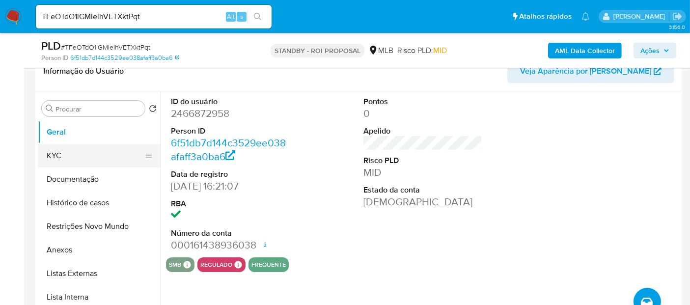
click at [56, 153] on button "KYC" at bounding box center [95, 156] width 115 height 24
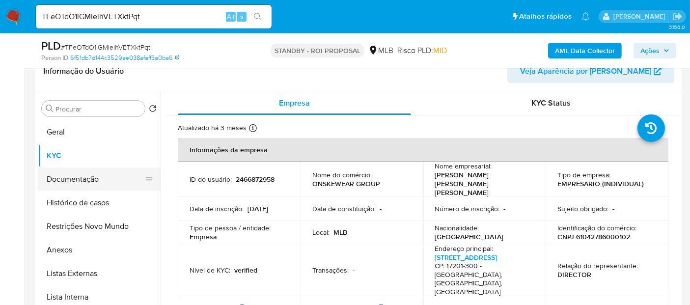
click at [88, 178] on button "Documentação" at bounding box center [95, 179] width 115 height 24
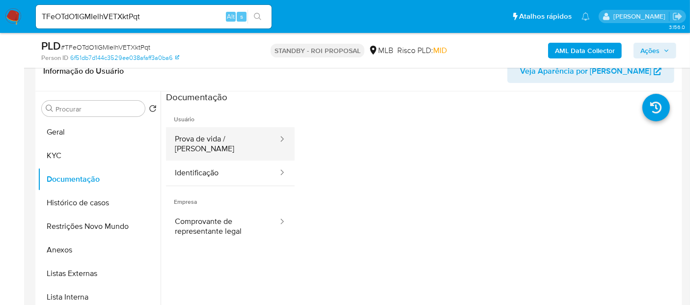
click at [232, 135] on button "Prova de vida / [PERSON_NAME]" at bounding box center [222, 143] width 113 height 33
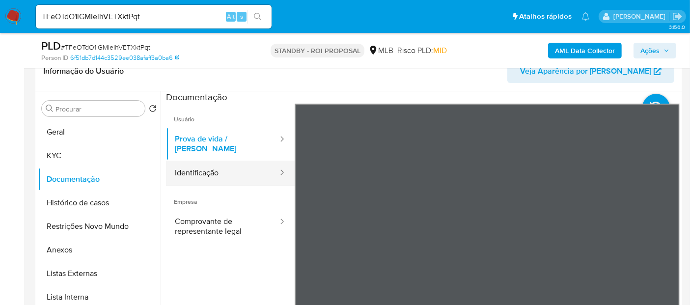
click at [214, 164] on button "Identificação" at bounding box center [222, 172] width 113 height 25
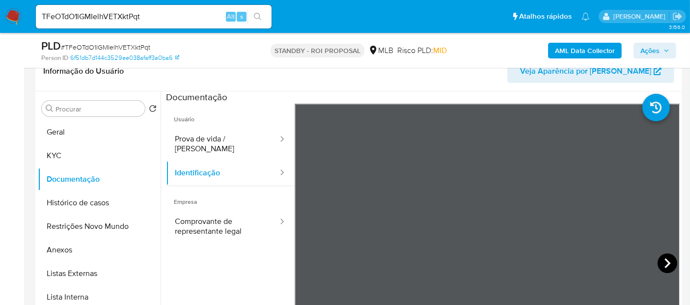
click at [661, 264] on icon at bounding box center [667, 263] width 20 height 20
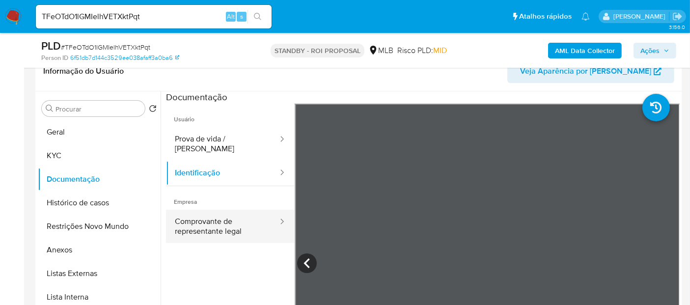
click at [216, 215] on button "Comprovante de representante legal" at bounding box center [222, 226] width 113 height 33
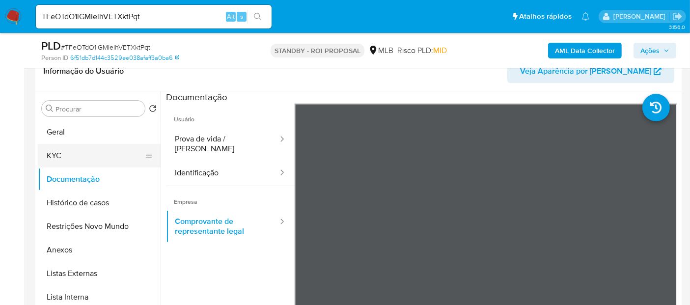
click at [55, 155] on button "KYC" at bounding box center [95, 156] width 115 height 24
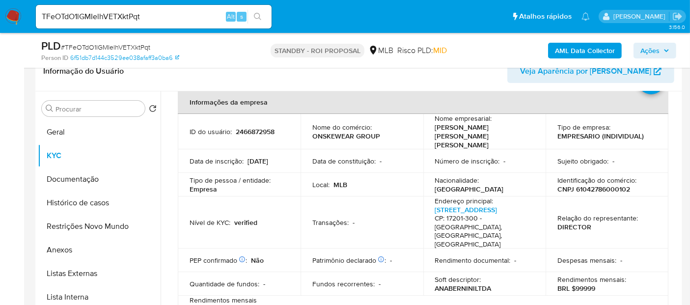
scroll to position [109, 0]
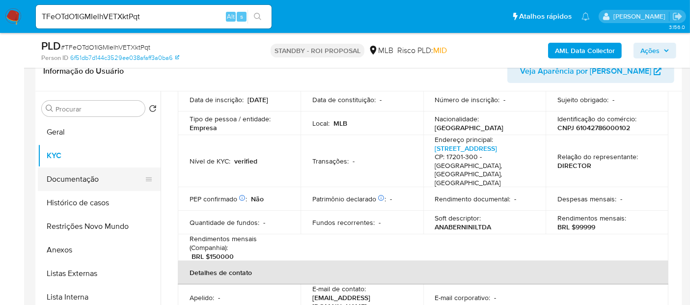
click at [61, 180] on button "Documentação" at bounding box center [95, 179] width 115 height 24
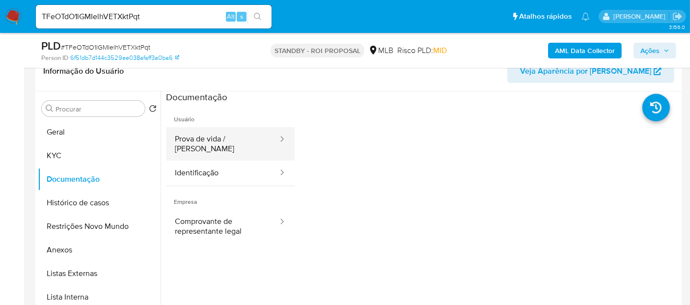
click at [213, 143] on button "Prova de vida / [PERSON_NAME]" at bounding box center [222, 143] width 113 height 33
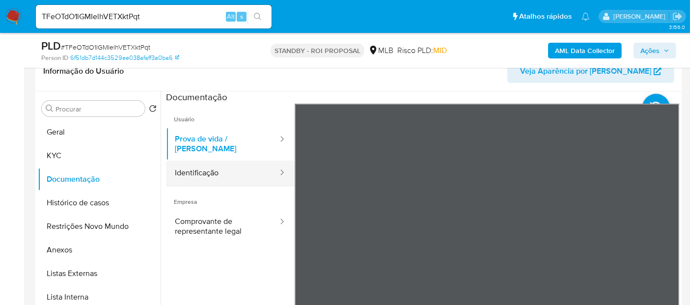
click at [209, 164] on button "Identificação" at bounding box center [222, 172] width 113 height 25
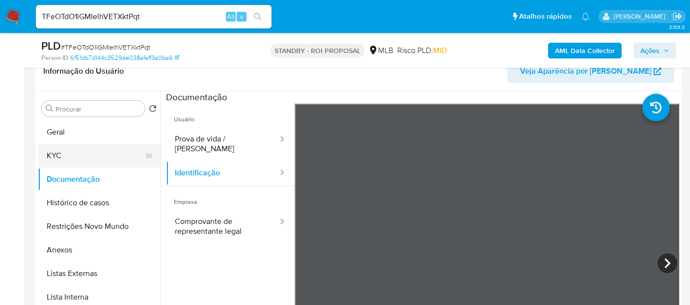
click at [63, 152] on button "KYC" at bounding box center [95, 156] width 115 height 24
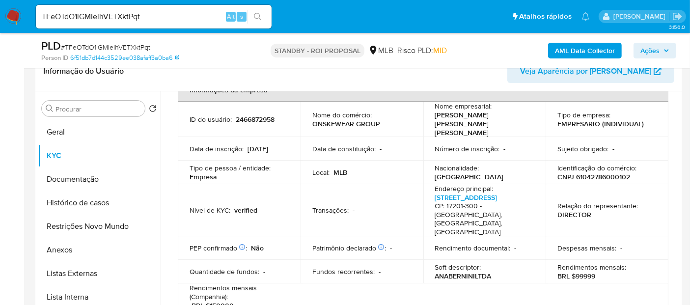
scroll to position [109, 0]
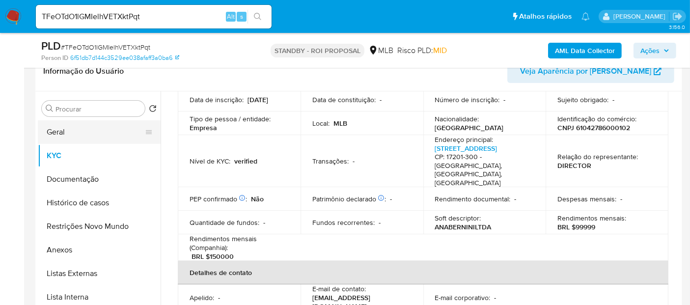
click at [64, 131] on button "Geral" at bounding box center [95, 132] width 115 height 24
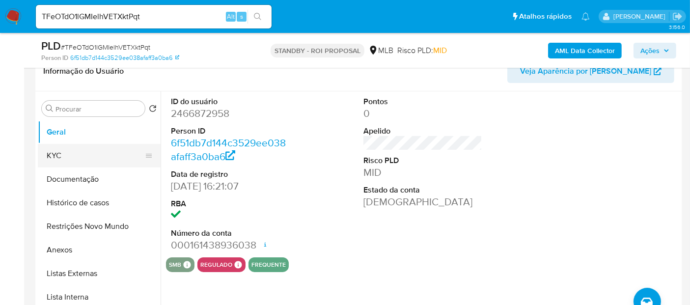
click at [53, 149] on button "KYC" at bounding box center [95, 156] width 115 height 24
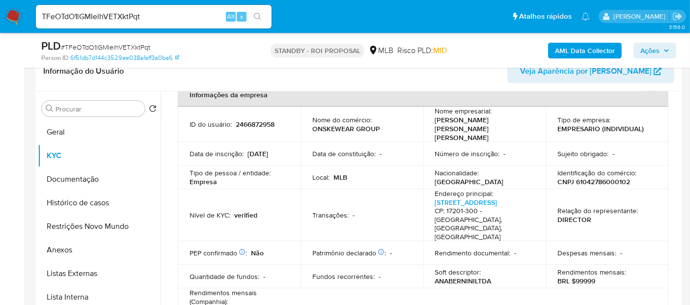
scroll to position [109, 0]
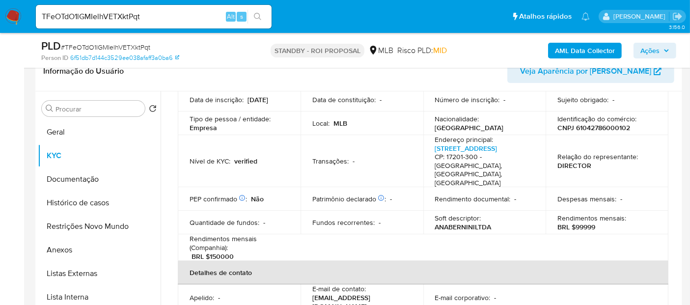
click at [221, 252] on p "BRL $150000" at bounding box center [212, 256] width 42 height 9
click at [76, 177] on button "Documentação" at bounding box center [95, 179] width 115 height 24
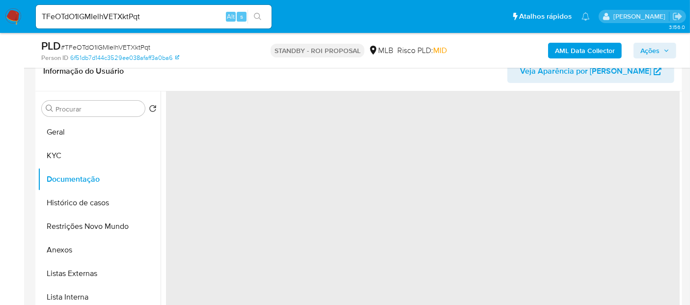
scroll to position [0, 0]
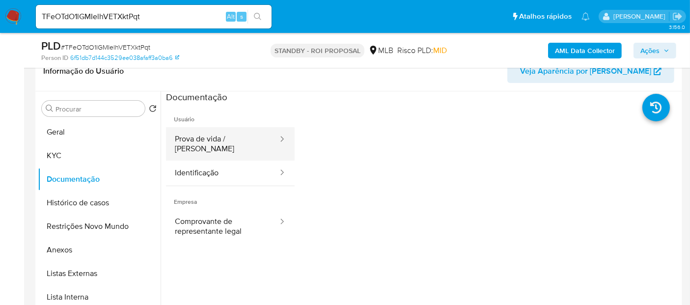
click at [212, 143] on button "Prova de vida / [PERSON_NAME]" at bounding box center [222, 143] width 113 height 33
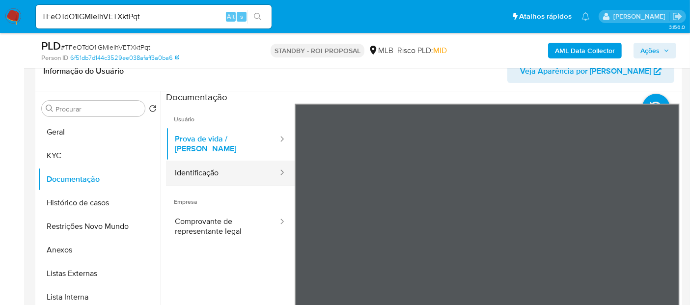
click at [196, 163] on button "Identificação" at bounding box center [222, 172] width 113 height 25
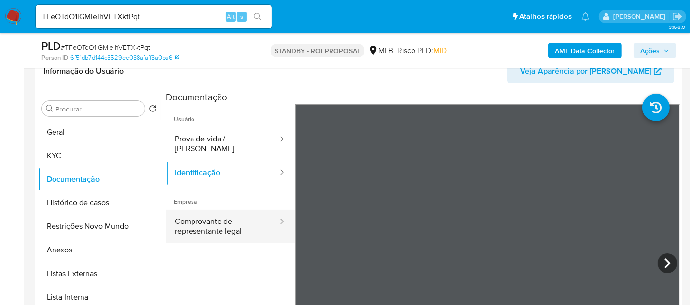
click at [221, 218] on button "Comprovante de representante legal" at bounding box center [222, 226] width 113 height 33
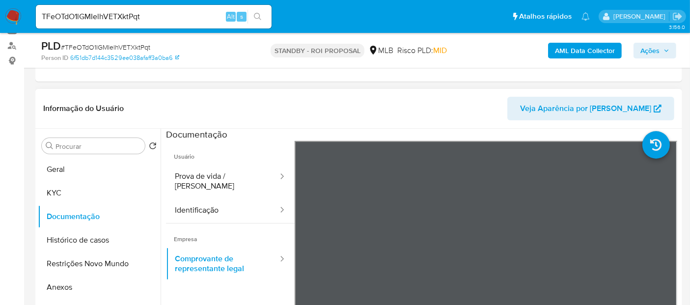
scroll to position [109, 0]
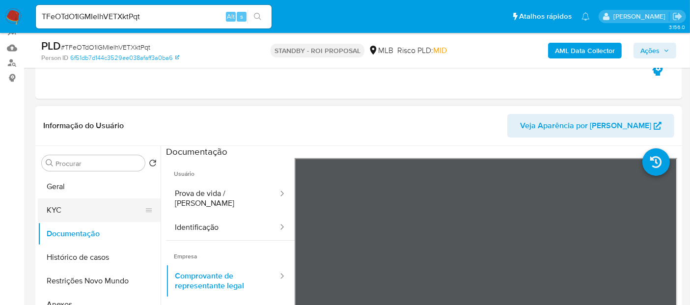
click at [59, 208] on button "KYC" at bounding box center [95, 210] width 115 height 24
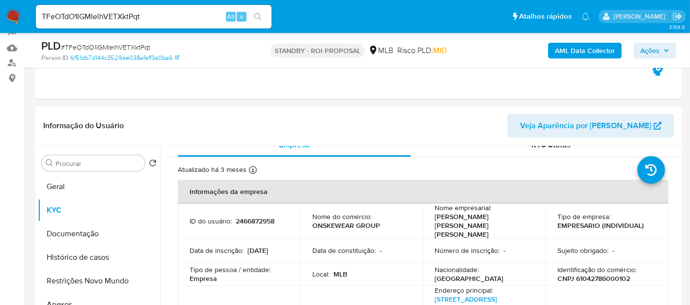
scroll to position [0, 0]
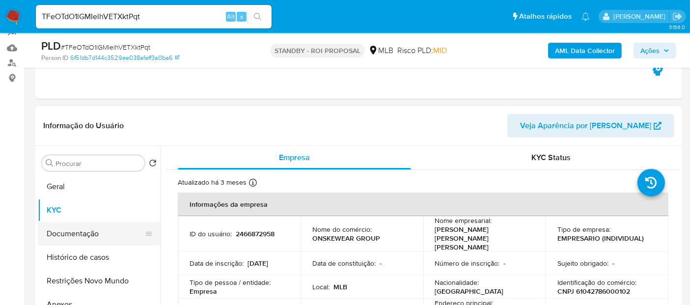
click at [72, 236] on button "Documentação" at bounding box center [95, 234] width 115 height 24
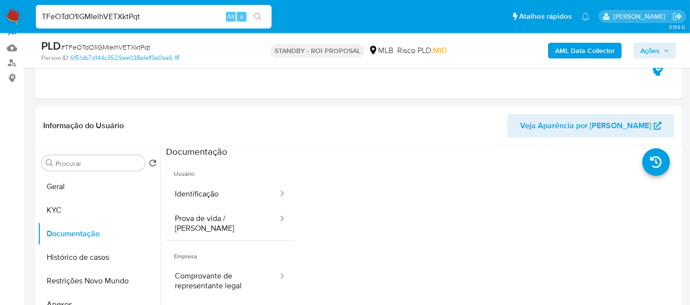
drag, startPoint x: 169, startPoint y: 17, endPoint x: 0, endPoint y: 17, distance: 168.8
click at [0, 17] on nav "Pausado Ver notificaciones TFeOTdO1lGMIelhVETXktPqt Alt s Atalhos rápidos Presi…" at bounding box center [345, 16] width 690 height 33
paste input "XI342ehZKIaKvER5XftaabPm"
type input "XI342ehZKIaKvER5XftaabPm"
click at [258, 12] on button "search-icon" at bounding box center [257, 17] width 20 height 14
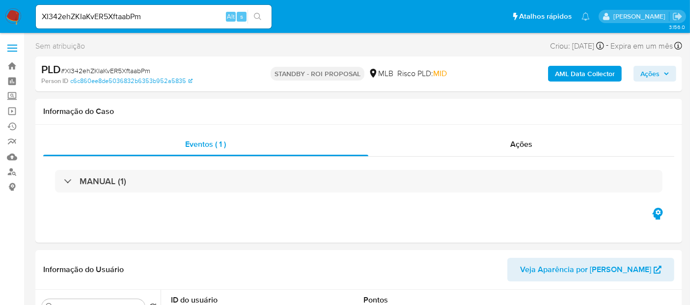
select select "10"
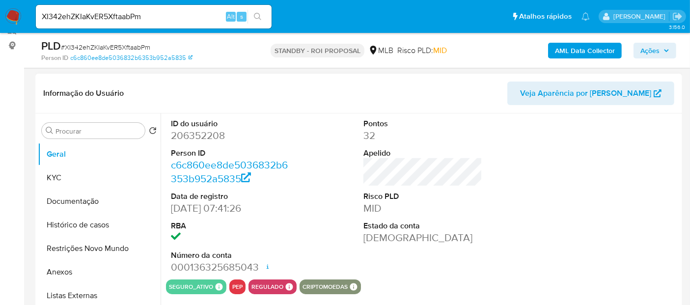
scroll to position [163, 0]
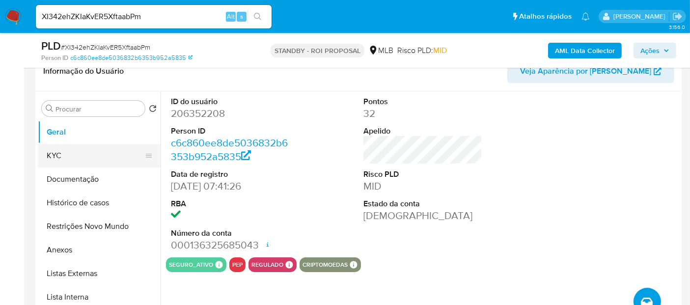
click at [56, 153] on button "KYC" at bounding box center [95, 156] width 115 height 24
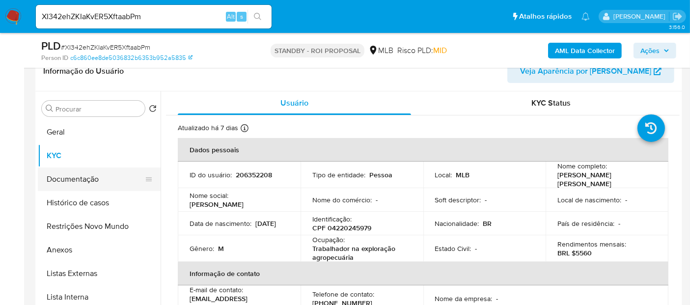
click at [87, 174] on button "Documentação" at bounding box center [95, 179] width 115 height 24
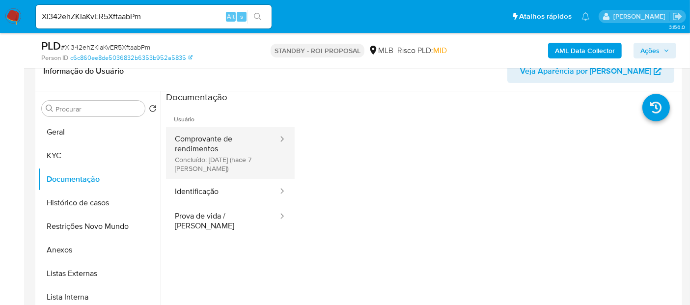
click at [226, 143] on button "Comprovante de rendimentos Concluído: [DATE] (hace 7 días)" at bounding box center [222, 153] width 113 height 52
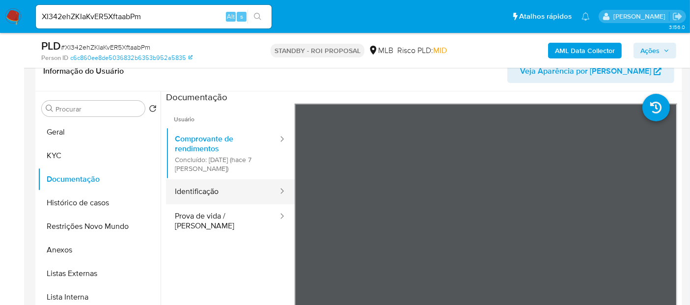
click at [222, 197] on button "Identificação" at bounding box center [222, 191] width 113 height 25
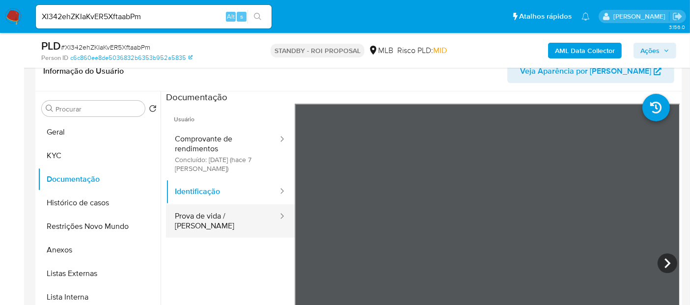
click at [209, 215] on button "Prova de vida / [PERSON_NAME]" at bounding box center [222, 220] width 113 height 33
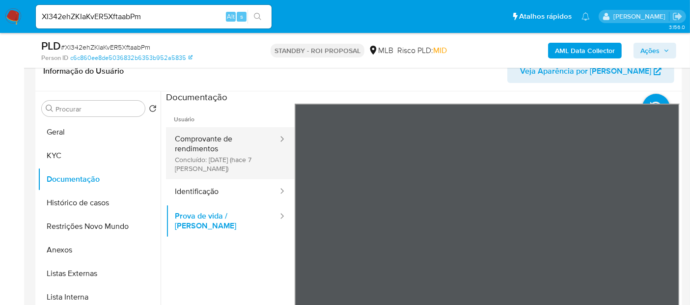
drag, startPoint x: 213, startPoint y: 146, endPoint x: 281, endPoint y: 144, distance: 67.8
click at [213, 145] on button "Comprovante de rendimentos Concluído: [DATE] (hace 7 días)" at bounding box center [222, 153] width 113 height 52
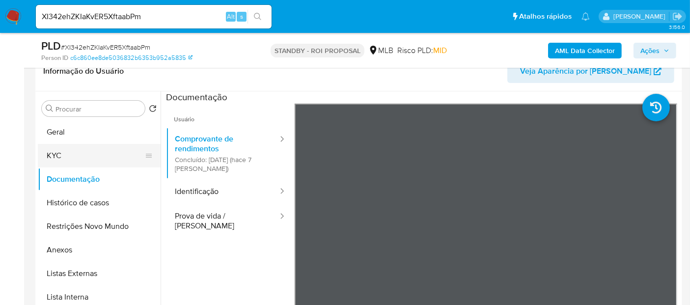
click at [57, 156] on button "KYC" at bounding box center [95, 156] width 115 height 24
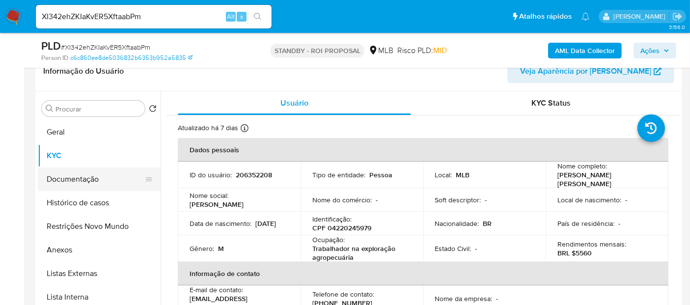
click at [86, 182] on button "Documentação" at bounding box center [95, 179] width 115 height 24
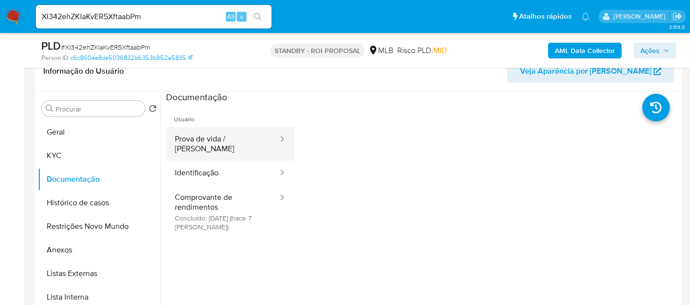
click at [226, 142] on button "Prova de vida / [PERSON_NAME]" at bounding box center [222, 143] width 113 height 33
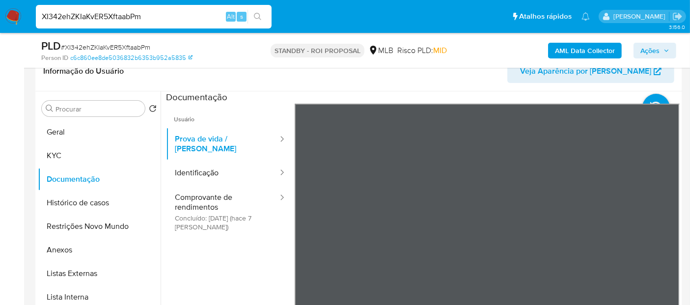
drag, startPoint x: 162, startPoint y: 13, endPoint x: 0, endPoint y: 14, distance: 162.4
click at [0, 14] on nav "Pausado Ver notificaciones XI342ehZKIaKvER5XftaabPm Alt s Atalhos rápidos Presi…" at bounding box center [345, 16] width 690 height 33
paste input "CcsVoWKtuGtIA83IdVzQEkdr"
type input "CcsVoWKtuGtIA83IdVzQEkdr"
click at [256, 13] on icon "search-icon" at bounding box center [258, 17] width 8 height 8
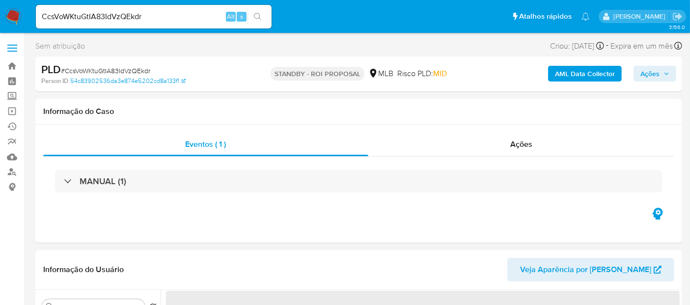
select select "10"
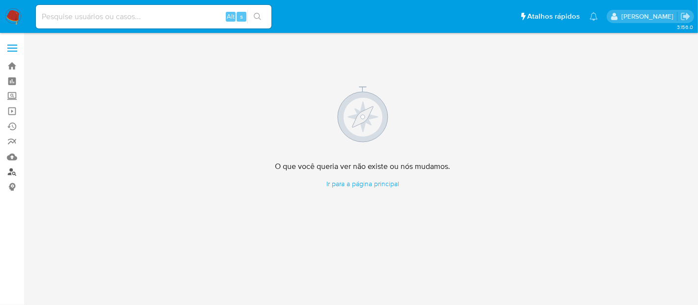
click at [10, 170] on link "Localizador de pessoas" at bounding box center [58, 171] width 117 height 15
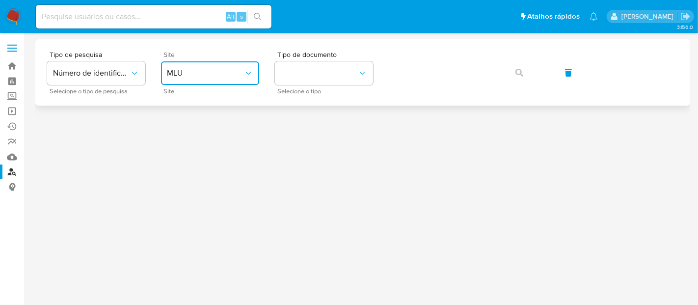
click at [249, 72] on icon "site_id" at bounding box center [248, 73] width 10 height 10
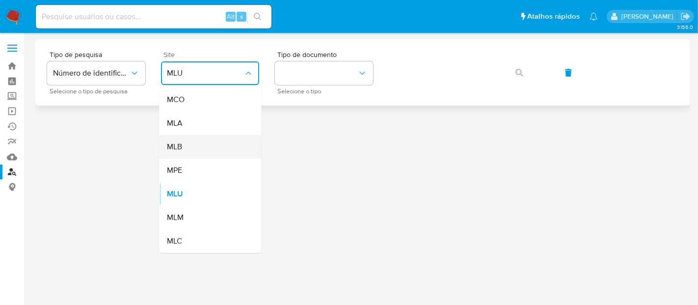
click at [181, 146] on span "MLB" at bounding box center [174, 147] width 15 height 10
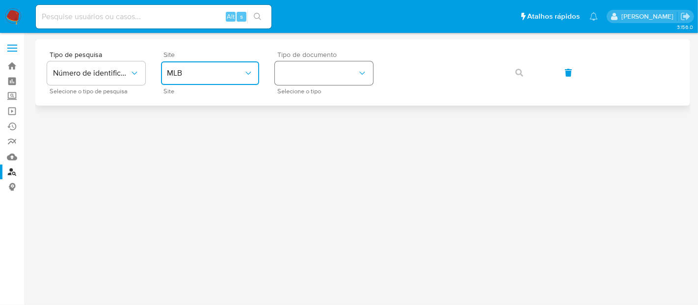
click at [364, 74] on icon "identificationType" at bounding box center [362, 73] width 10 height 10
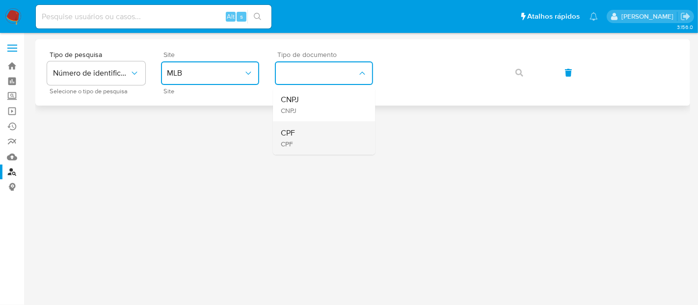
click at [300, 135] on div "CPF CPF" at bounding box center [321, 137] width 80 height 33
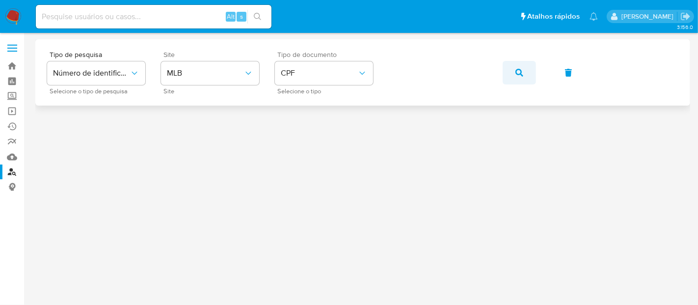
click at [511, 71] on button "button" at bounding box center [519, 73] width 33 height 24
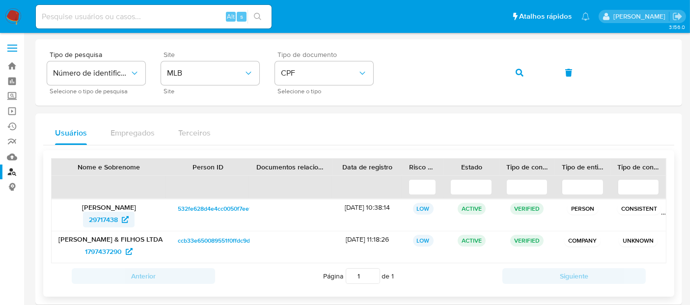
click at [102, 213] on span "29717438" at bounding box center [103, 220] width 29 height 16
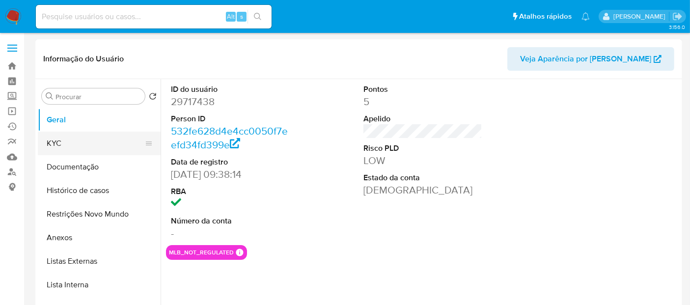
click at [53, 145] on button "KYC" at bounding box center [95, 144] width 115 height 24
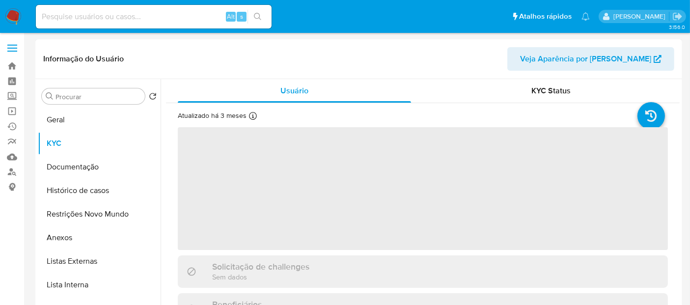
select select "10"
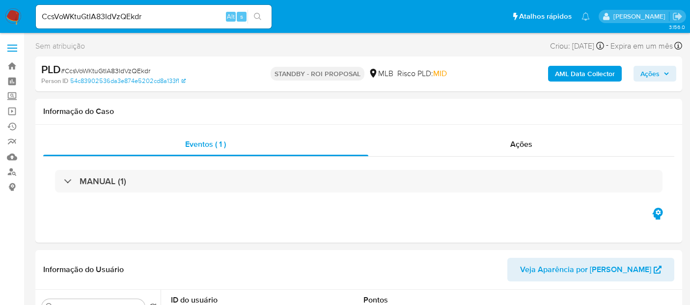
select select "10"
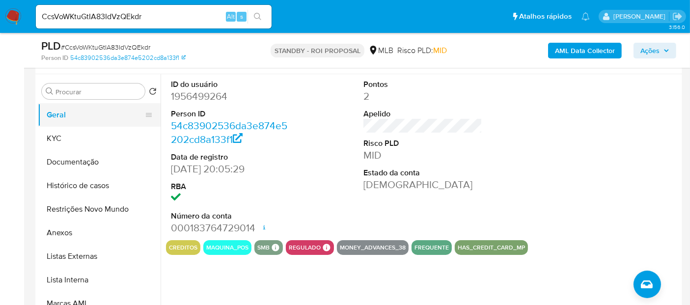
scroll to position [163, 0]
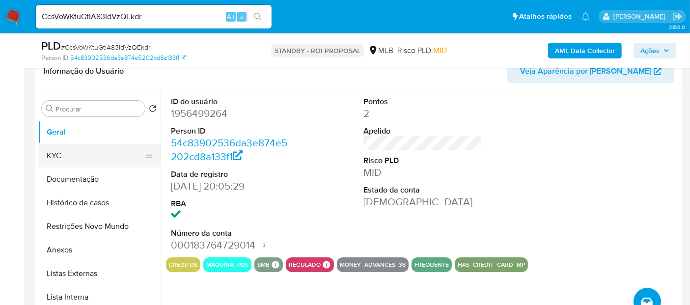
click at [59, 148] on button "KYC" at bounding box center [95, 156] width 115 height 24
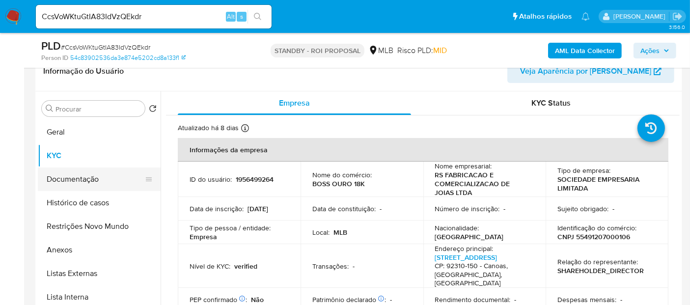
click at [67, 180] on button "Documentação" at bounding box center [95, 179] width 115 height 24
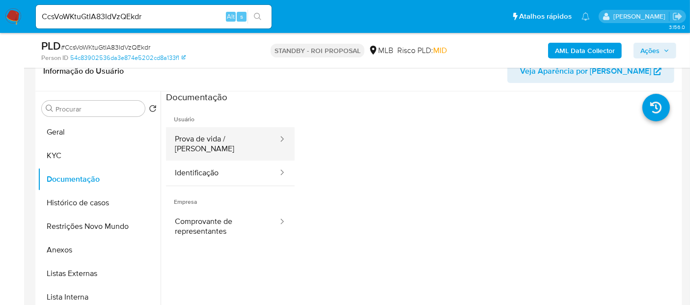
click at [207, 138] on button "Prova de vida / [PERSON_NAME]" at bounding box center [222, 143] width 113 height 33
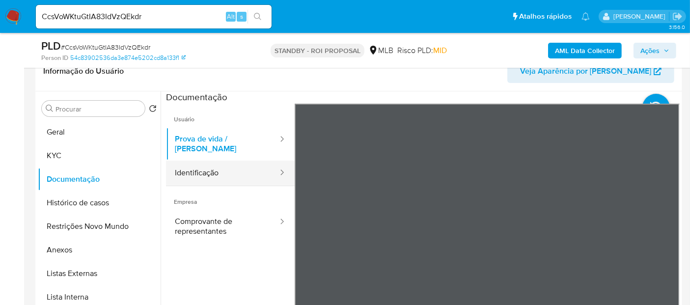
click at [216, 164] on button "Identificação" at bounding box center [222, 172] width 113 height 25
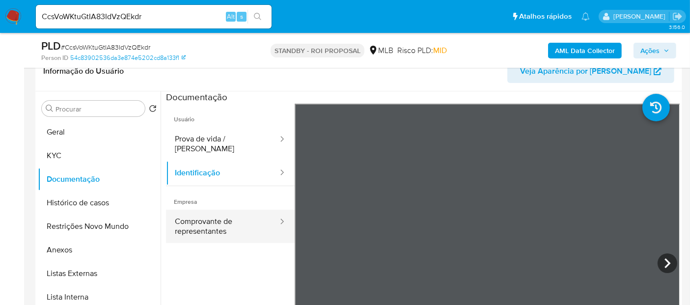
click at [203, 210] on button "Comprovante de representantes" at bounding box center [222, 226] width 113 height 33
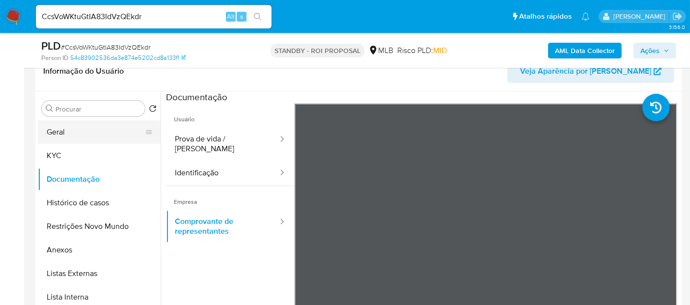
click at [61, 128] on button "Geral" at bounding box center [95, 132] width 115 height 24
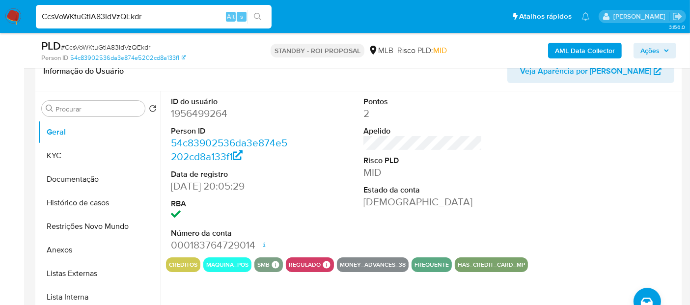
drag, startPoint x: 159, startPoint y: 19, endPoint x: 0, endPoint y: 27, distance: 159.2
click at [0, 27] on nav "Pausado Ver notificaciones CcsVoWKtuGtIA83IdVzQEkdr Alt s Atalhos rápidos Presi…" at bounding box center [345, 16] width 690 height 33
paste input "RdW3PnUVetkfLTAjulZyOBbf"
type input "RdW3PnUVetkfLTAjulZyOBbf"
click at [255, 15] on icon "search-icon" at bounding box center [258, 17] width 8 height 8
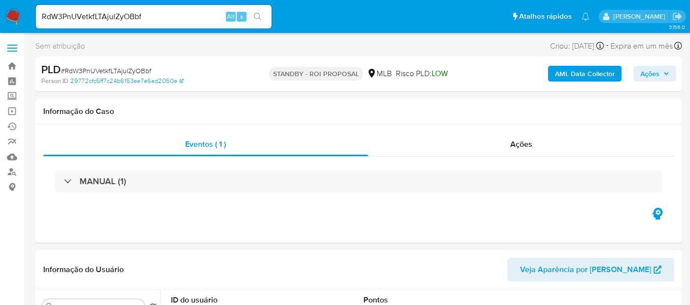
select select "10"
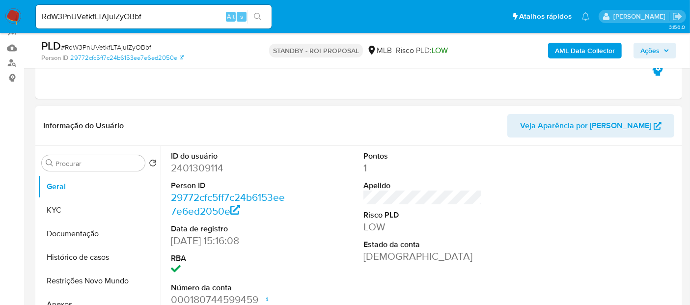
scroll to position [163, 0]
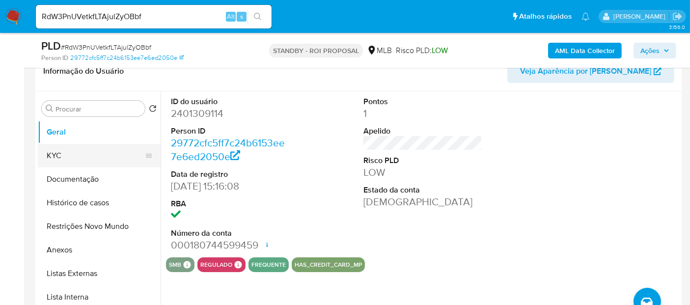
click at [48, 147] on button "KYC" at bounding box center [95, 156] width 115 height 24
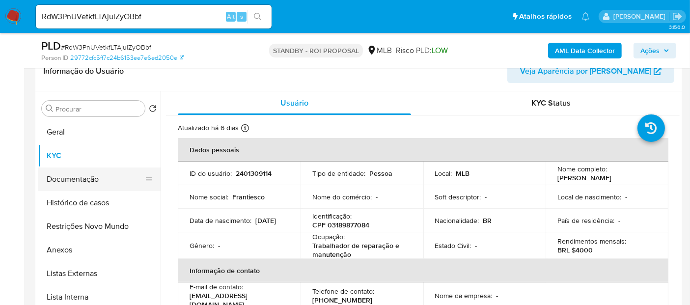
click at [81, 177] on button "Documentação" at bounding box center [95, 179] width 115 height 24
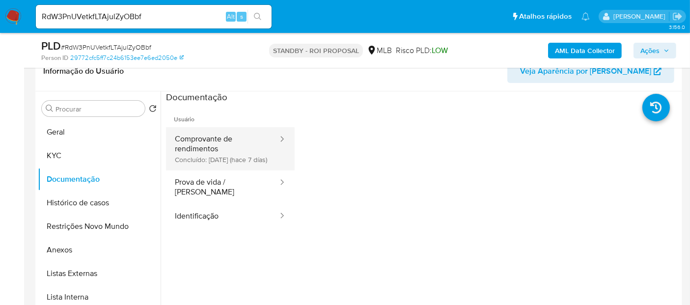
click at [227, 146] on button "Comprovante de rendimentos Concluído: [DATE] (hace 7 días)" at bounding box center [222, 148] width 113 height 43
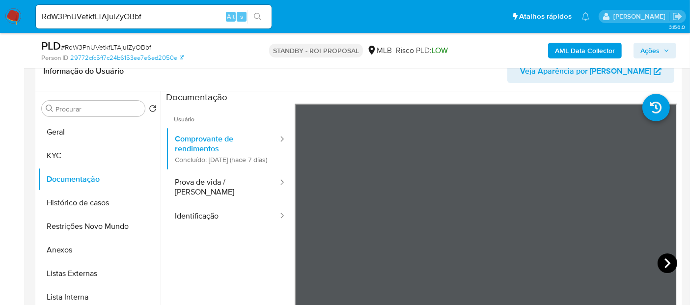
click at [657, 259] on icon at bounding box center [667, 263] width 20 height 20
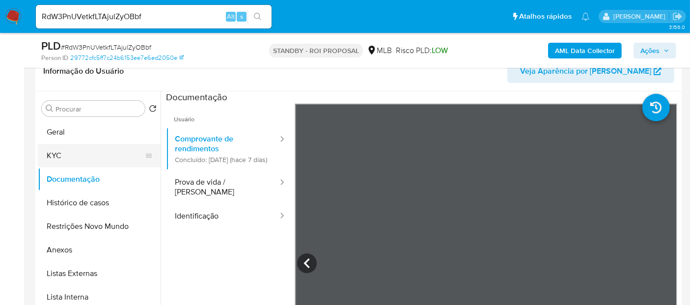
click at [59, 152] on button "KYC" at bounding box center [95, 156] width 115 height 24
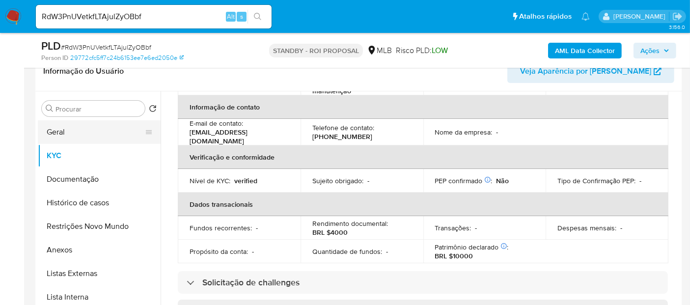
click at [62, 130] on button "Geral" at bounding box center [95, 132] width 115 height 24
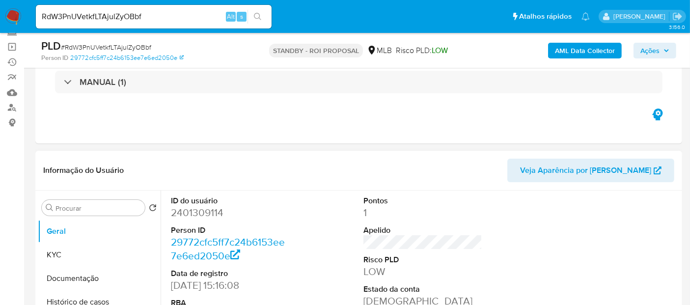
scroll to position [54, 0]
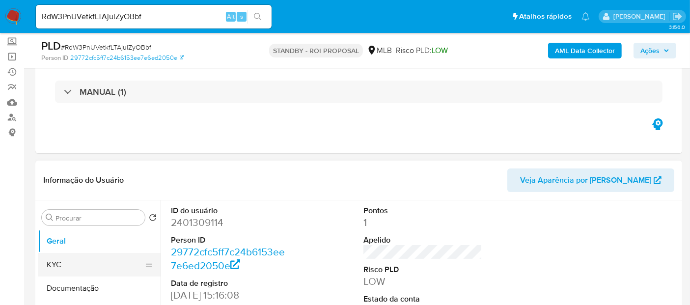
click at [66, 266] on button "KYC" at bounding box center [95, 265] width 115 height 24
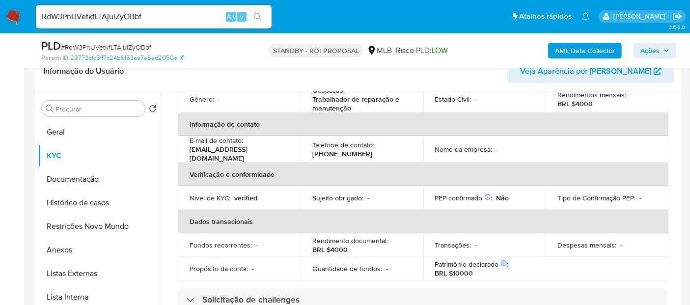
scroll to position [163, 0]
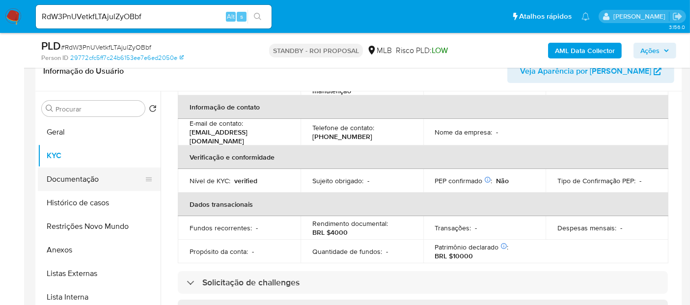
click at [83, 181] on button "Documentação" at bounding box center [95, 179] width 115 height 24
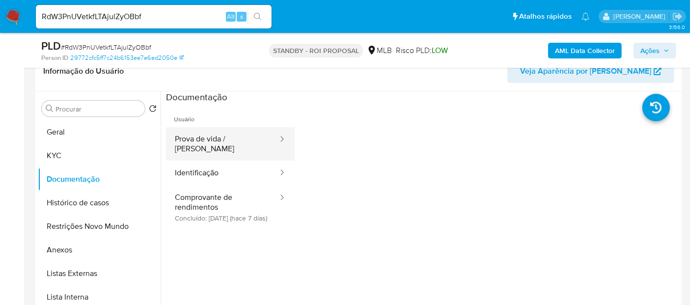
click at [239, 138] on button "Prova de vida / [PERSON_NAME]" at bounding box center [222, 143] width 113 height 33
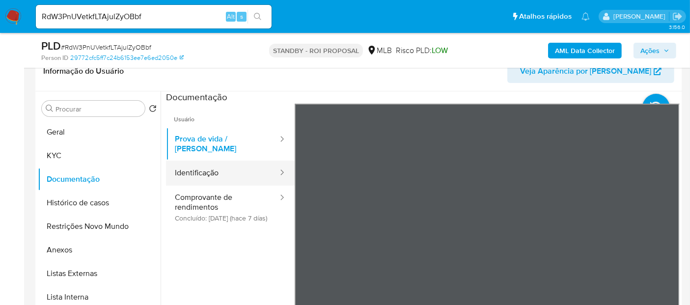
click at [195, 160] on button "Identificação" at bounding box center [222, 172] width 113 height 25
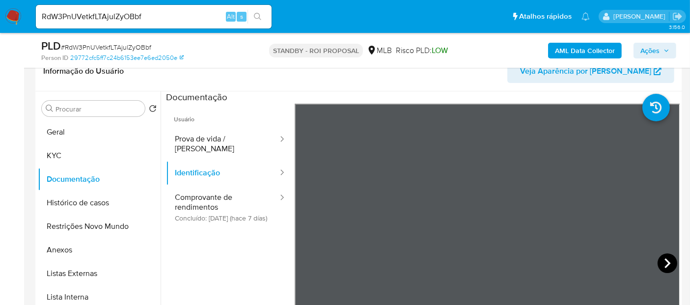
click at [658, 258] on icon at bounding box center [667, 263] width 20 height 20
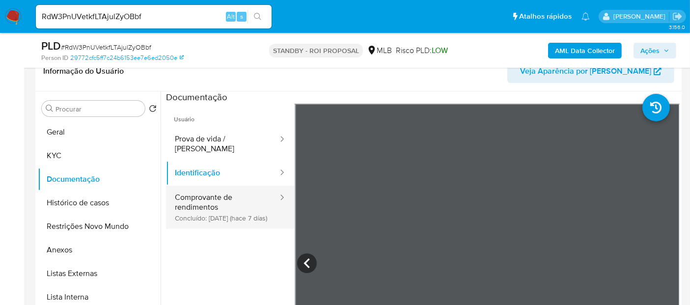
click at [188, 188] on button "Comprovante de rendimentos Concluído: [DATE] (hace 7 días)" at bounding box center [222, 207] width 113 height 43
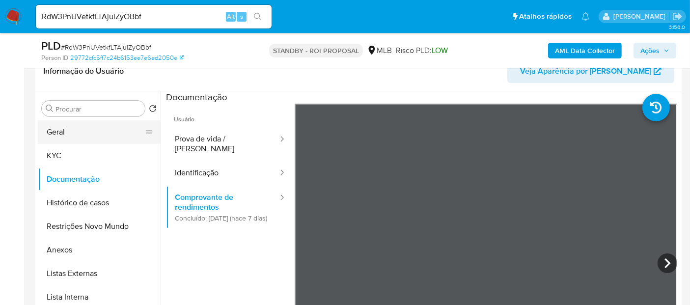
click at [66, 128] on button "Geral" at bounding box center [95, 132] width 115 height 24
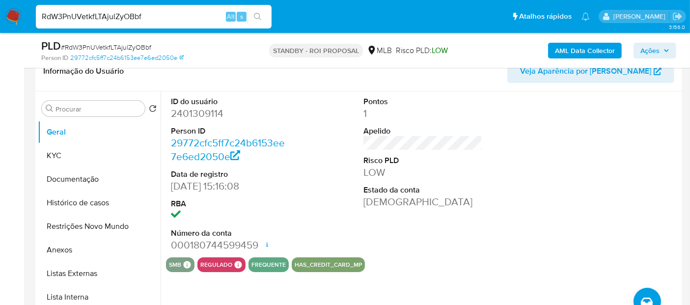
drag, startPoint x: 24, startPoint y: 25, endPoint x: 0, endPoint y: 26, distance: 24.1
click at [0, 26] on nav "Pausado Ver notificaciones RdW3PnUVetkfLTAjulZyOBbf Alt s Atalhos rápidos Presi…" at bounding box center [345, 16] width 690 height 33
paste input "dyixcksjV9ROSO1iCbvMRwLp"
type input "dyixcksjV9ROSO1iCbvMRwLp"
click at [257, 16] on icon "search-icon" at bounding box center [258, 17] width 8 height 8
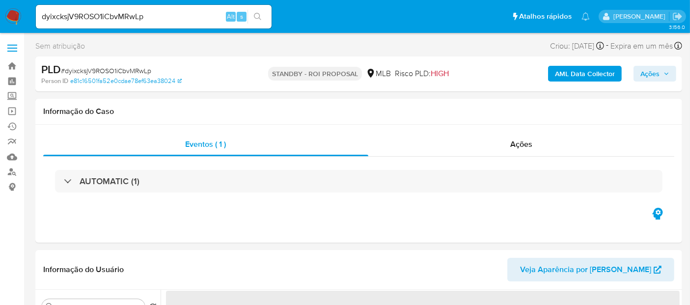
select select "10"
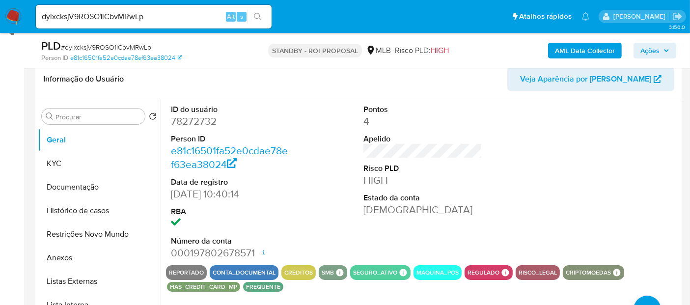
scroll to position [163, 0]
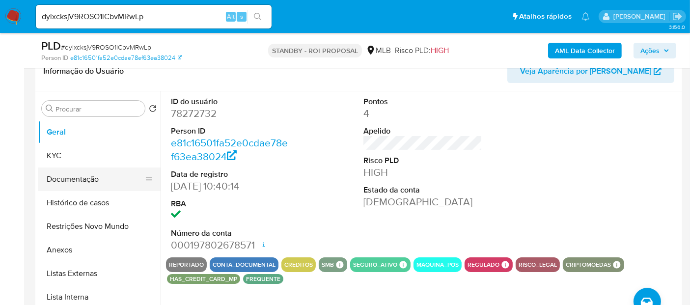
click at [66, 177] on button "Documentação" at bounding box center [95, 179] width 115 height 24
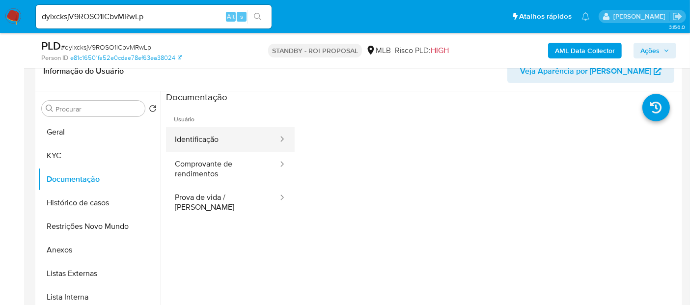
click at [224, 142] on button "Identificação" at bounding box center [222, 139] width 113 height 25
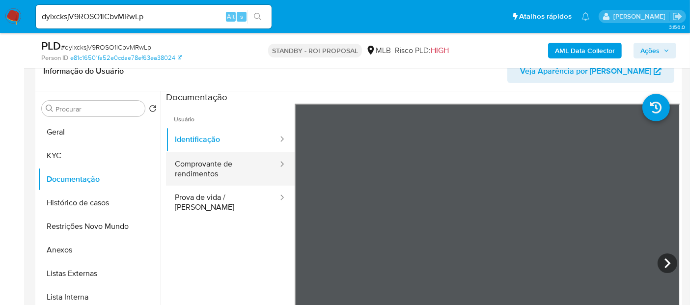
click at [195, 164] on button "Comprovante de rendimentos" at bounding box center [222, 168] width 113 height 33
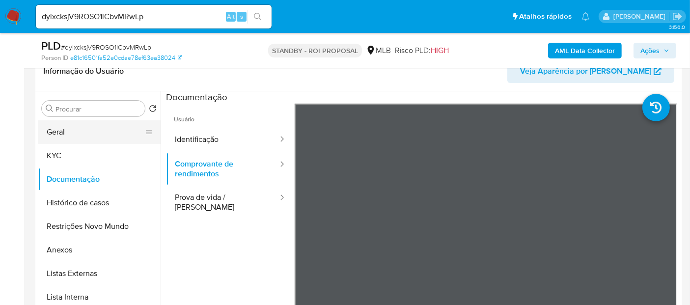
click at [71, 131] on button "Geral" at bounding box center [95, 132] width 115 height 24
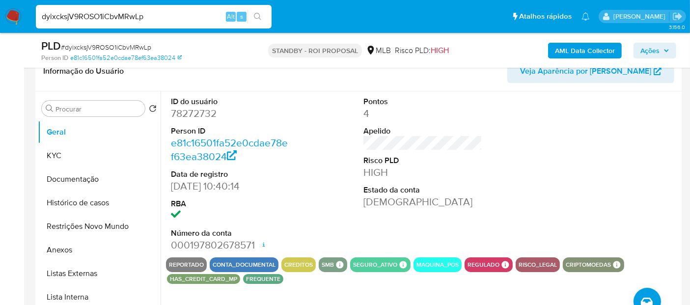
drag, startPoint x: 154, startPoint y: 14, endPoint x: 0, endPoint y: 69, distance: 163.1
paste input "oqJ7VDpZSodpzNau6QozDYgv"
type input "oqJ7VDpZSodpzNau6QozDYgv"
click at [259, 13] on icon "search-icon" at bounding box center [258, 17] width 8 height 8
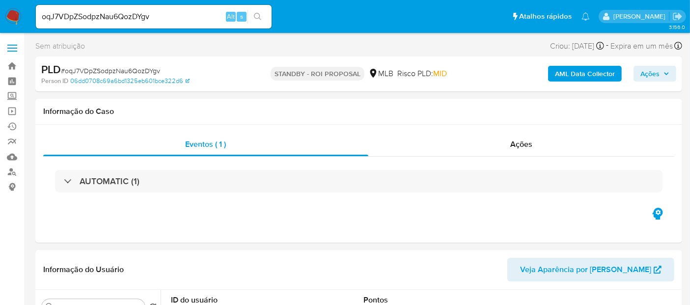
select select "10"
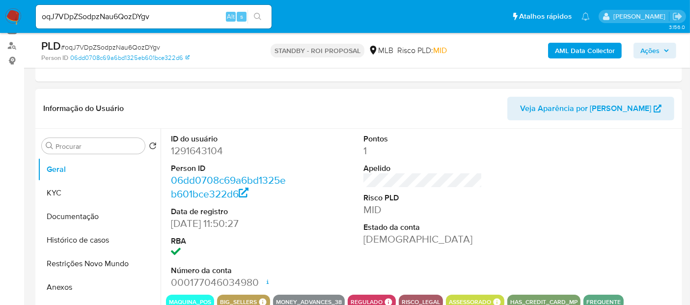
scroll to position [163, 0]
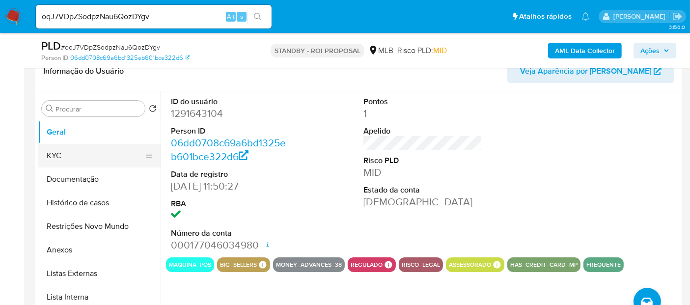
click at [68, 154] on button "KYC" at bounding box center [95, 156] width 115 height 24
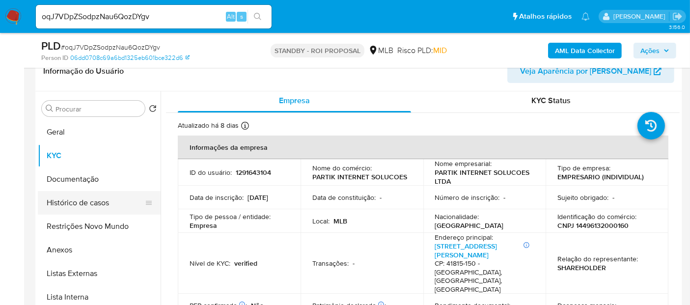
scroll to position [0, 0]
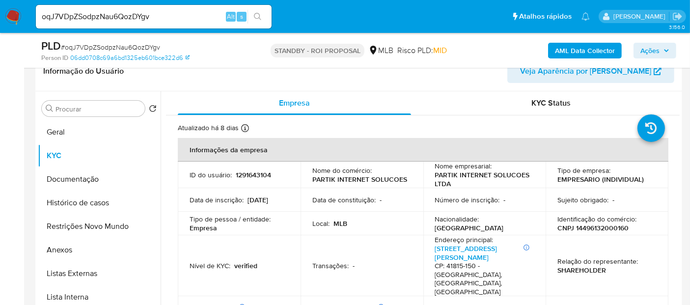
drag, startPoint x: 60, startPoint y: 175, endPoint x: 161, endPoint y: 183, distance: 100.9
click at [62, 175] on button "Documentação" at bounding box center [99, 179] width 123 height 24
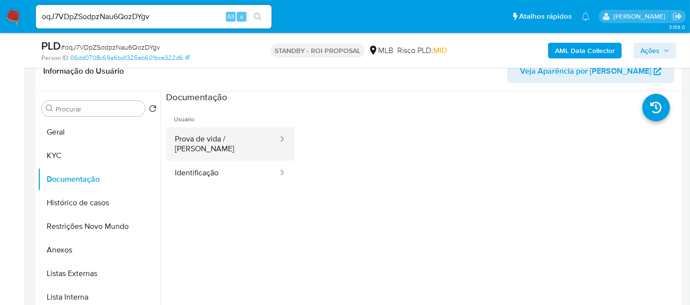
click at [227, 142] on button "Prova de vida / [PERSON_NAME]" at bounding box center [222, 143] width 113 height 33
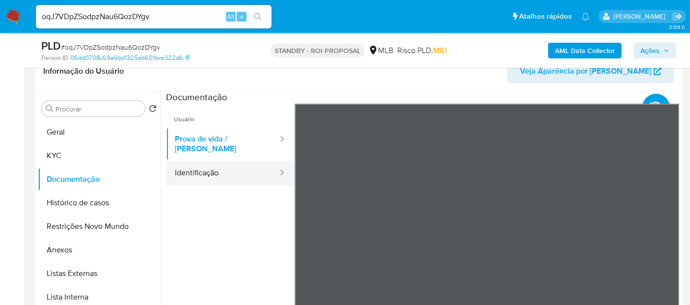
click at [227, 163] on button "Identificação" at bounding box center [222, 172] width 113 height 25
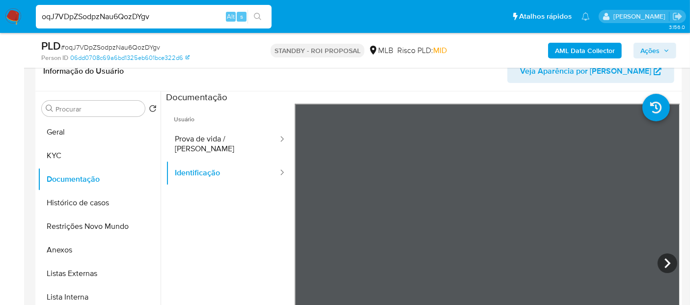
drag, startPoint x: 166, startPoint y: 13, endPoint x: 0, endPoint y: 13, distance: 165.9
click at [0, 13] on nav "Pausado Ver notificaciones oqJ7VDpZSodpzNau6QozDYgv Alt s Atalhos rápidos Presi…" at bounding box center [345, 16] width 690 height 33
paste input "raPrP7qOn3cNQQwf8G6KbXbh"
type input "raPrP7qOn3cNQQwf8G6KbXbh"
click at [259, 13] on icon "search-icon" at bounding box center [258, 17] width 8 height 8
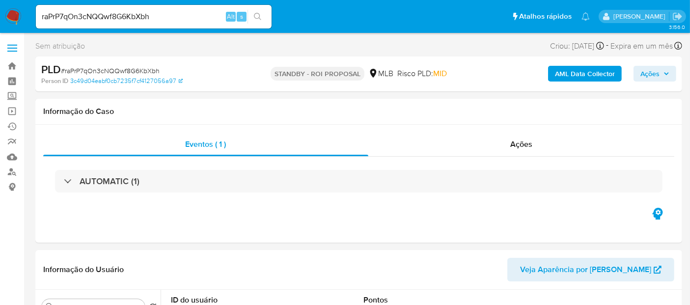
select select "10"
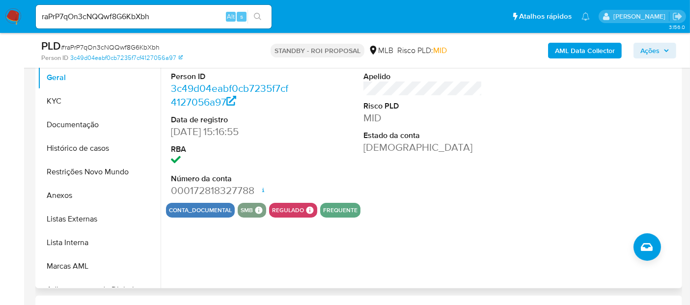
scroll to position [163, 0]
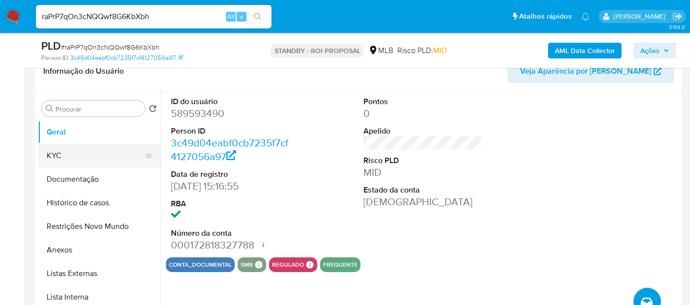
click at [53, 154] on button "KYC" at bounding box center [95, 156] width 115 height 24
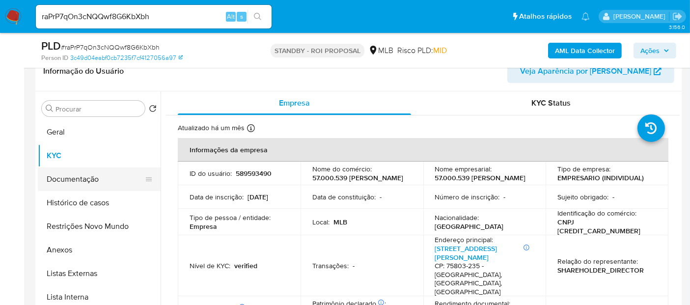
click at [95, 177] on button "Documentação" at bounding box center [95, 179] width 115 height 24
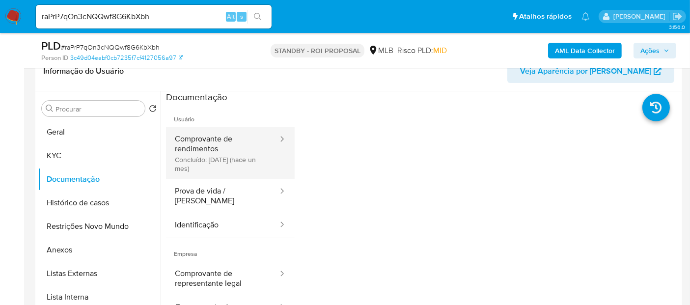
click at [232, 142] on button "Comprovante de rendimentos Concluído: [DATE] (hace un mes)" at bounding box center [222, 153] width 113 height 52
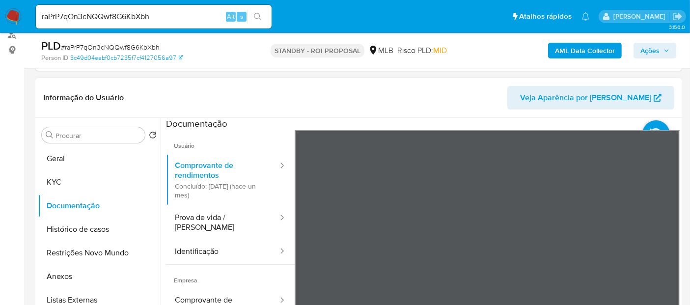
scroll to position [134, 0]
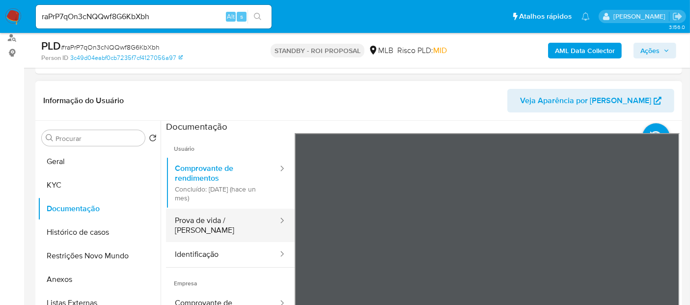
drag, startPoint x: 199, startPoint y: 226, endPoint x: 224, endPoint y: 217, distance: 27.2
click at [200, 227] on button "Prova de vida / [PERSON_NAME]" at bounding box center [222, 225] width 113 height 33
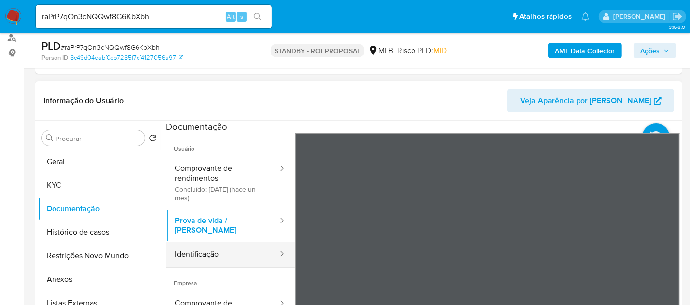
click at [211, 246] on button "Identificação" at bounding box center [222, 254] width 113 height 25
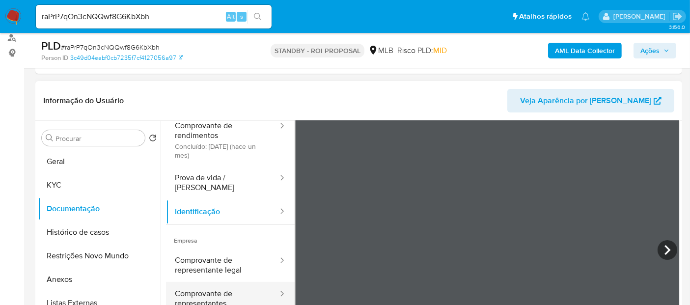
scroll to position [82, 0]
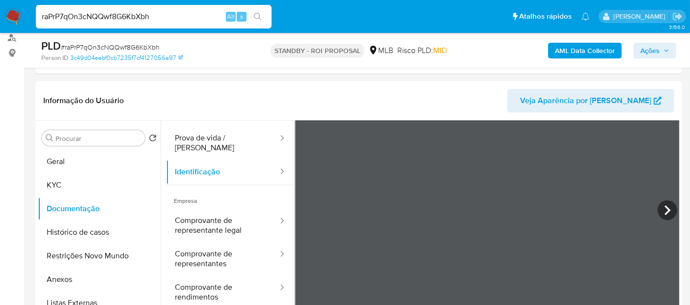
drag, startPoint x: 162, startPoint y: 16, endPoint x: 0, endPoint y: 17, distance: 162.4
click at [0, 17] on nav "Pausado Ver notificaciones raPrP7qOn3cNQQwf8G6KbXbh Alt s Atalhos rápidos Presi…" at bounding box center [345, 16] width 690 height 33
paste input "4adOZeNZ3SrlEiXwFEBmdAVA"
type input "4adOZeNZ3SrlEiXwFEBmdAVA"
click at [254, 15] on icon "search-icon" at bounding box center [258, 17] width 8 height 8
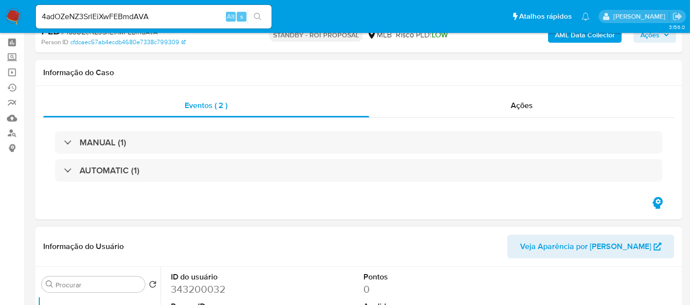
select select "10"
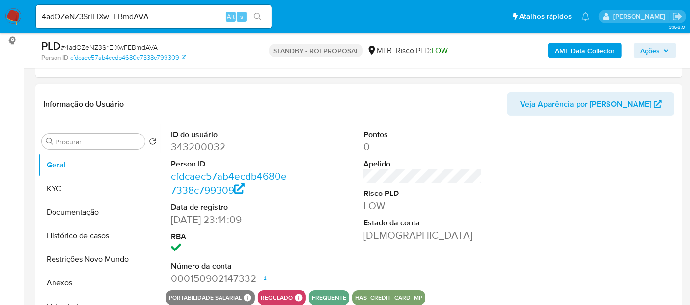
scroll to position [163, 0]
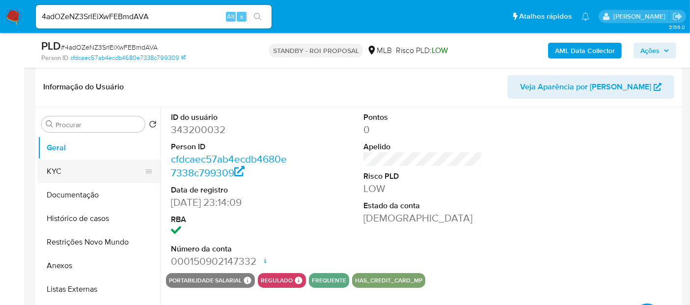
click at [47, 171] on button "KYC" at bounding box center [95, 171] width 115 height 24
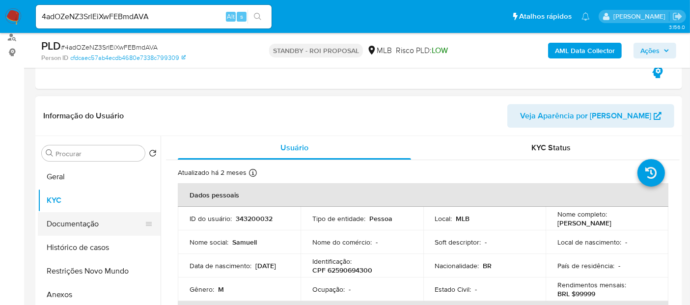
scroll to position [119, 0]
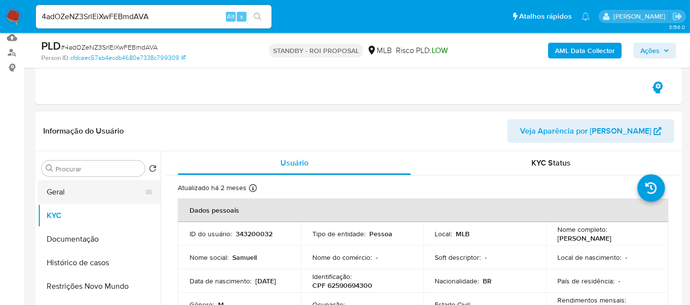
click at [61, 195] on button "Geral" at bounding box center [95, 192] width 115 height 24
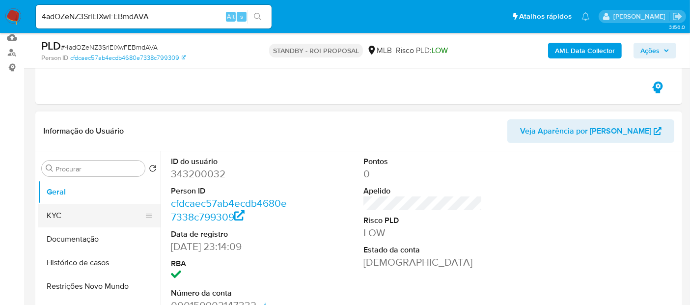
click at [63, 212] on button "KYC" at bounding box center [95, 216] width 115 height 24
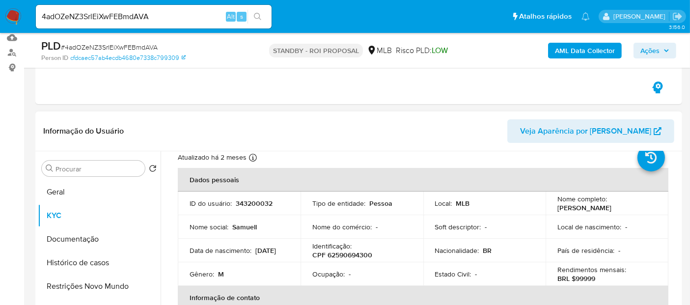
scroll to position [54, 0]
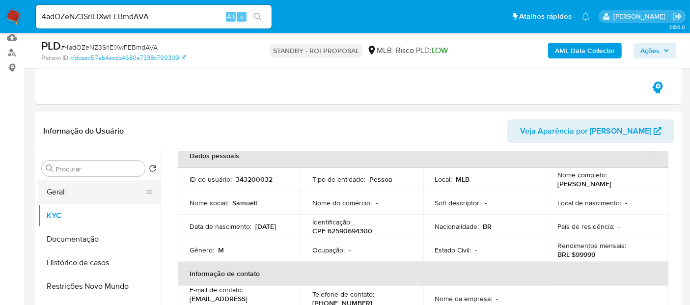
click at [67, 191] on button "Geral" at bounding box center [95, 192] width 115 height 24
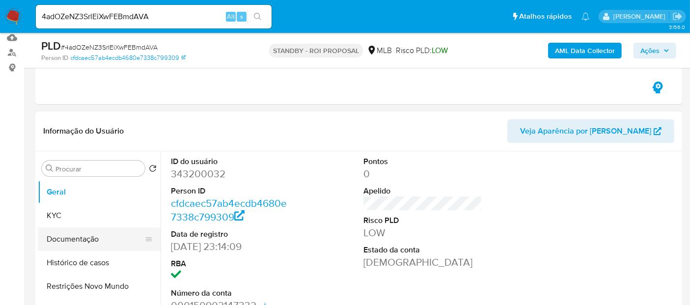
click at [74, 239] on button "Documentação" at bounding box center [95, 239] width 115 height 24
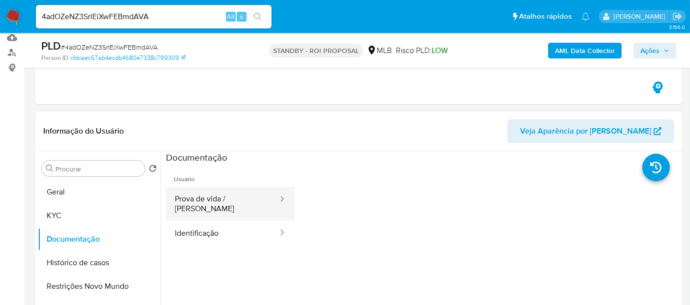
click at [198, 195] on button "Prova de vida / [PERSON_NAME]" at bounding box center [222, 203] width 113 height 33
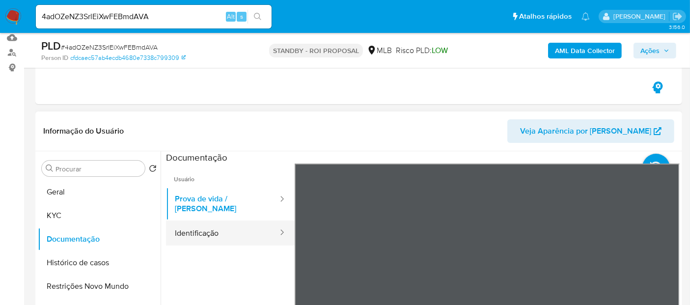
click at [218, 227] on button "Identificação" at bounding box center [222, 232] width 113 height 25
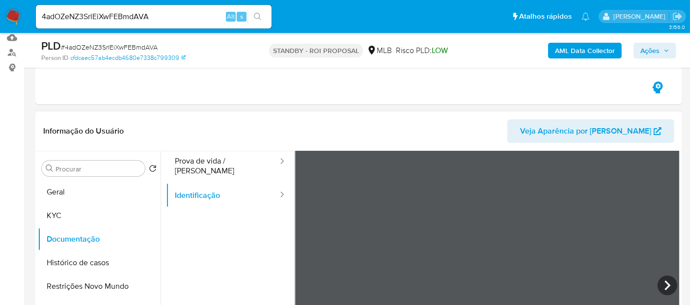
scroll to position [54, 0]
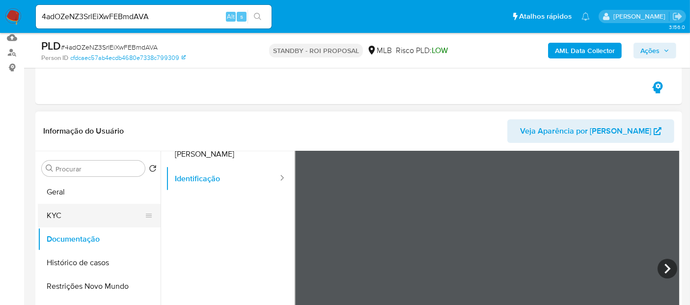
click at [65, 217] on button "KYC" at bounding box center [95, 216] width 115 height 24
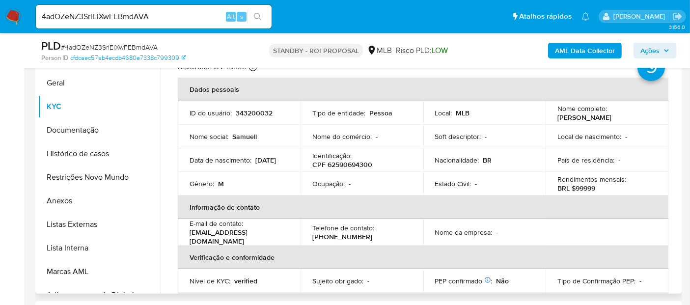
scroll to position [0, 0]
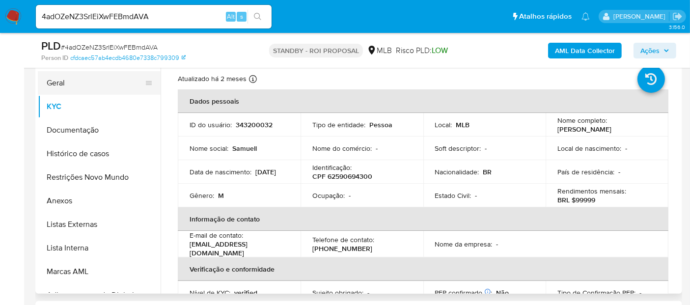
click at [54, 82] on button "Geral" at bounding box center [95, 83] width 115 height 24
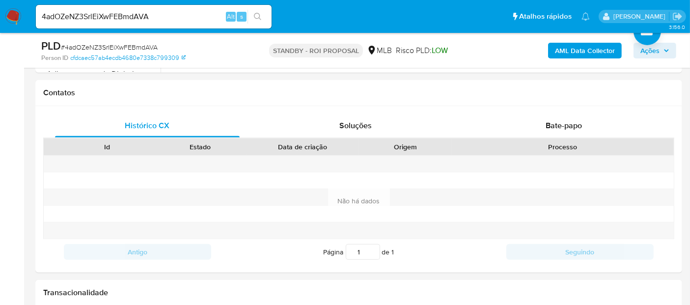
scroll to position [402, 0]
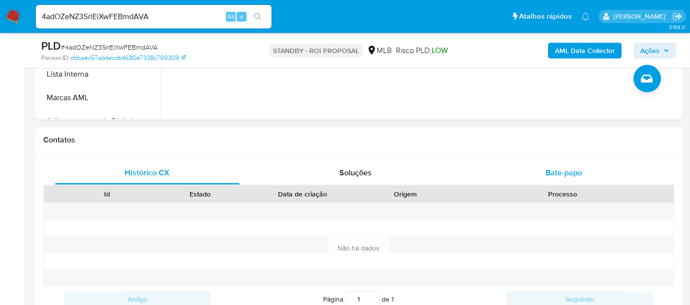
click at [562, 173] on span "Bate-papo" at bounding box center [563, 172] width 36 height 11
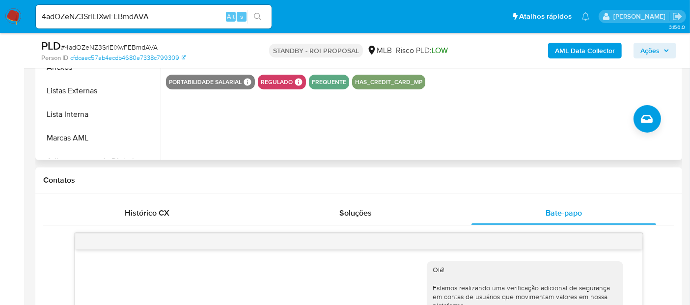
scroll to position [238, 0]
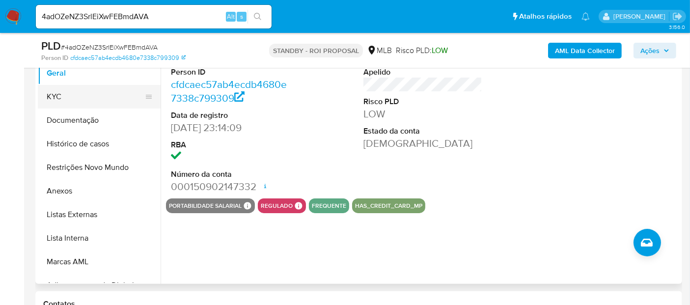
click at [64, 98] on button "KYC" at bounding box center [95, 97] width 115 height 24
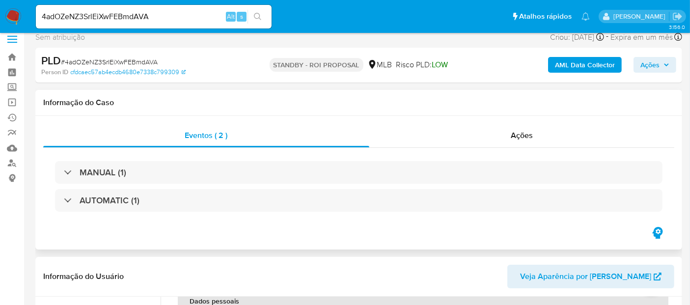
scroll to position [163, 0]
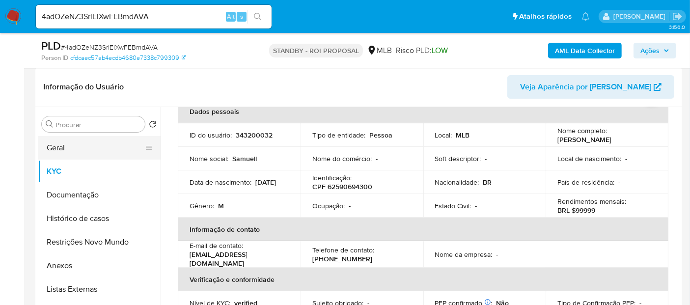
click at [60, 139] on button "Geral" at bounding box center [95, 148] width 115 height 24
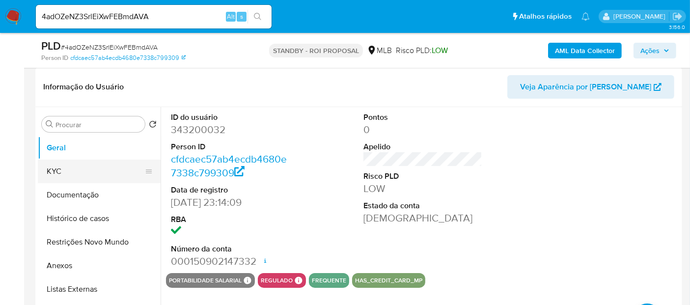
click at [59, 167] on button "KYC" at bounding box center [95, 171] width 115 height 24
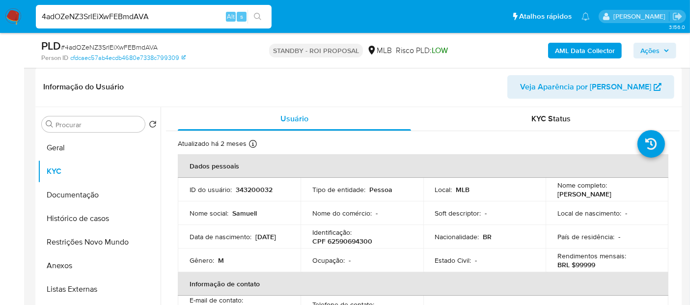
drag, startPoint x: 100, startPoint y: 15, endPoint x: 0, endPoint y: 15, distance: 99.6
click at [0, 15] on nav "Pausado Ver notificaciones 4adOZeNZ3SrlEiXwFEBmdAVA Alt s Atalhos rápidos Presi…" at bounding box center [345, 16] width 690 height 33
paste input "nOVLwXXIMpatgrg1L0TbdUvh"
type input "nOVLwXXIMpatgrg1L0TbdUvh"
click at [258, 11] on button "search-icon" at bounding box center [257, 17] width 20 height 14
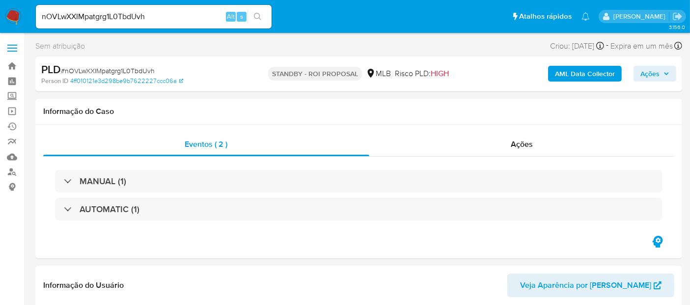
select select "10"
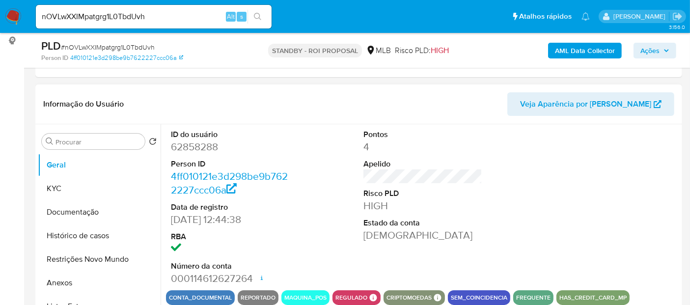
scroll to position [163, 0]
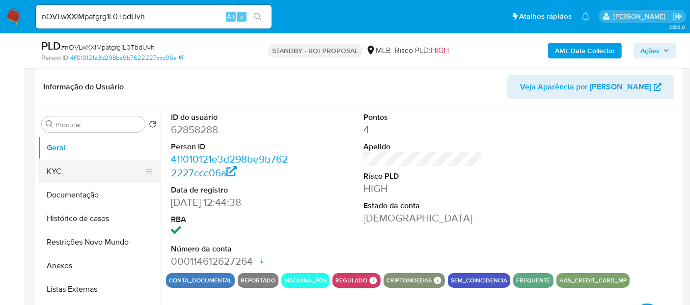
click at [53, 163] on button "KYC" at bounding box center [95, 171] width 115 height 24
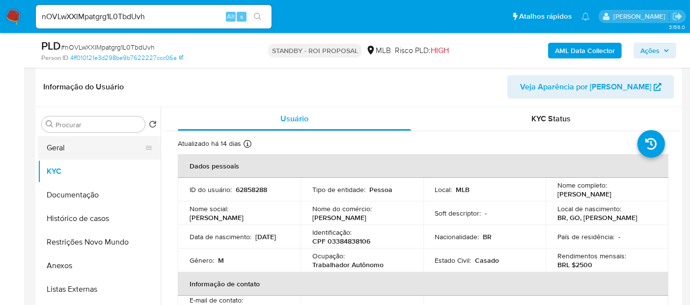
click at [59, 148] on button "Geral" at bounding box center [95, 148] width 115 height 24
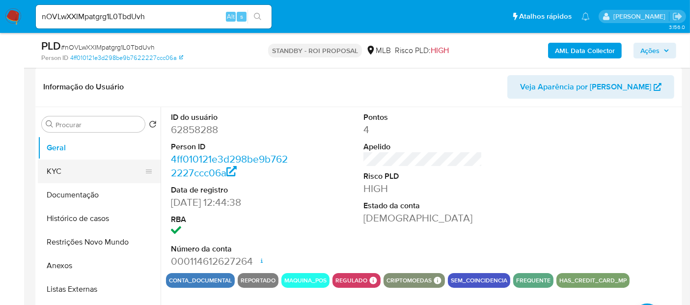
click at [54, 173] on button "KYC" at bounding box center [95, 171] width 115 height 24
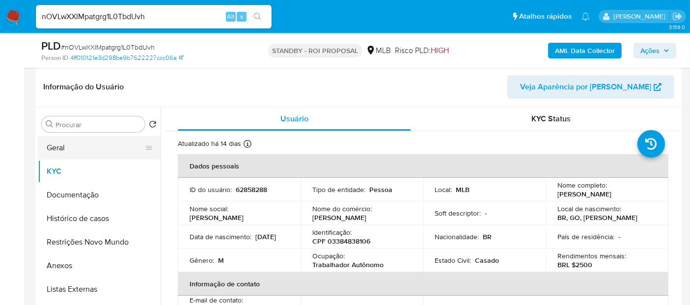
click at [53, 149] on button "Geral" at bounding box center [95, 148] width 115 height 24
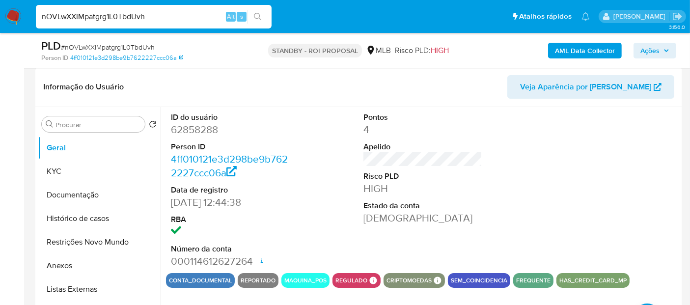
drag, startPoint x: 162, startPoint y: 13, endPoint x: 0, endPoint y: 55, distance: 167.8
paste input "ABuKaemJIA2iTAR5rMqu0sNt"
type input "ABuKaemJIA2iTAR5rMqu0sNt"
click at [262, 14] on button "search-icon" at bounding box center [257, 17] width 20 height 14
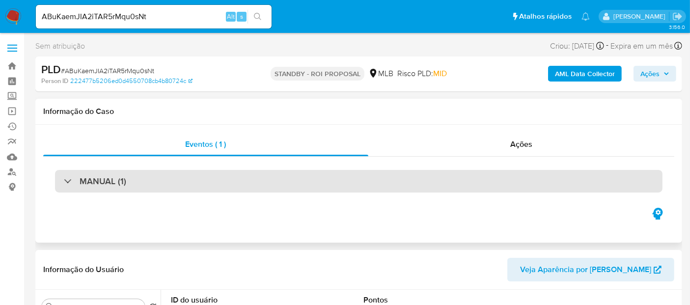
select select "10"
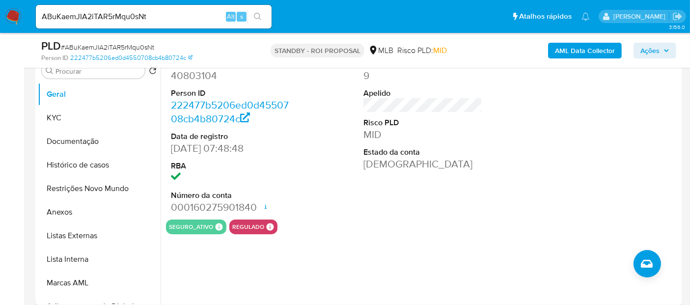
scroll to position [218, 0]
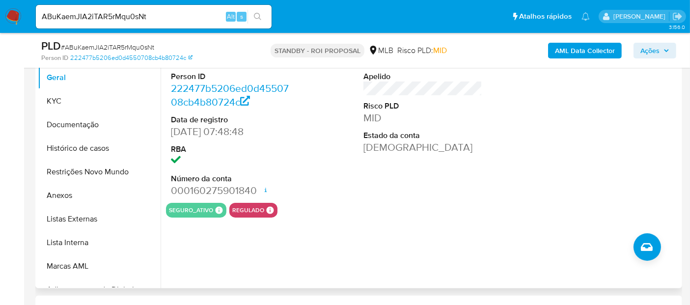
drag, startPoint x: 53, startPoint y: 98, endPoint x: 163, endPoint y: 113, distance: 111.0
click at [53, 98] on button "KYC" at bounding box center [99, 101] width 123 height 24
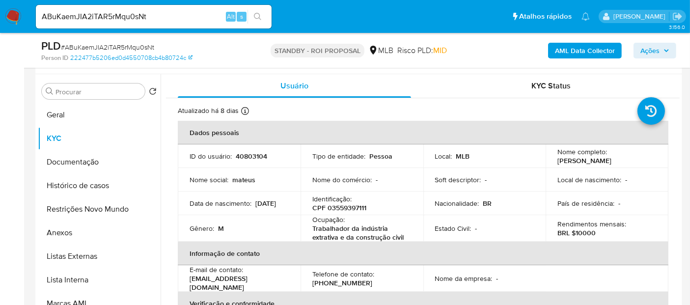
scroll to position [163, 0]
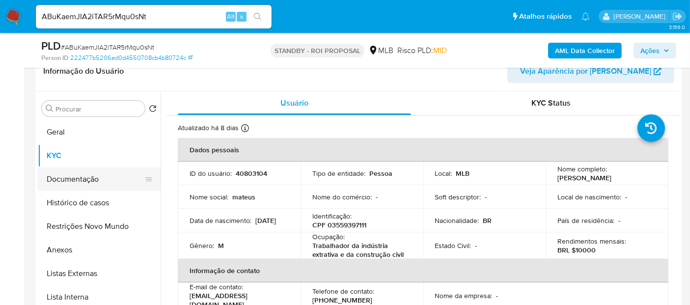
click at [68, 178] on button "Documentação" at bounding box center [95, 179] width 115 height 24
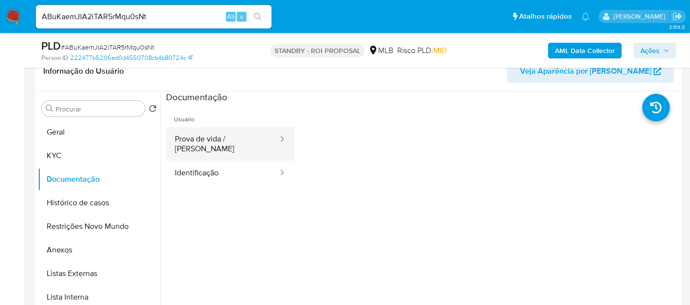
click at [224, 140] on button "Prova de vida / [PERSON_NAME]" at bounding box center [222, 143] width 113 height 33
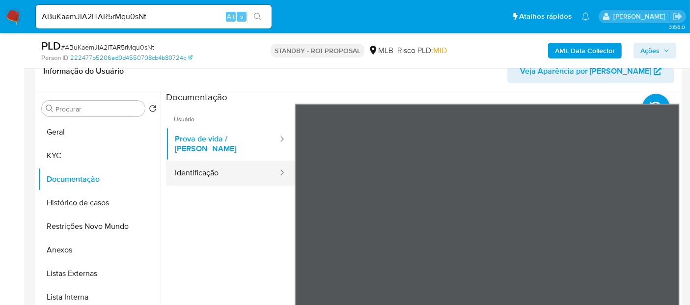
drag, startPoint x: 211, startPoint y: 159, endPoint x: 276, endPoint y: 162, distance: 65.3
click at [212, 160] on button "Identificação" at bounding box center [222, 172] width 113 height 25
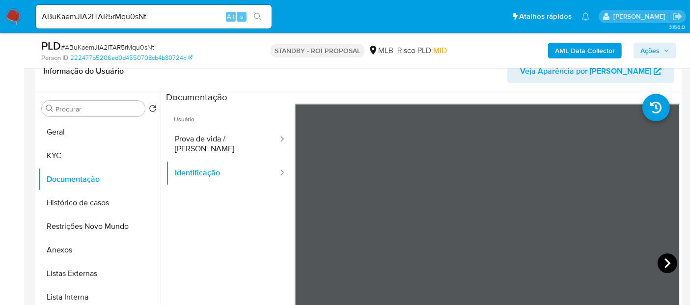
click at [659, 261] on icon at bounding box center [667, 263] width 20 height 20
drag, startPoint x: 46, startPoint y: 128, endPoint x: 137, endPoint y: 139, distance: 92.5
click at [46, 128] on button "Geral" at bounding box center [95, 132] width 115 height 24
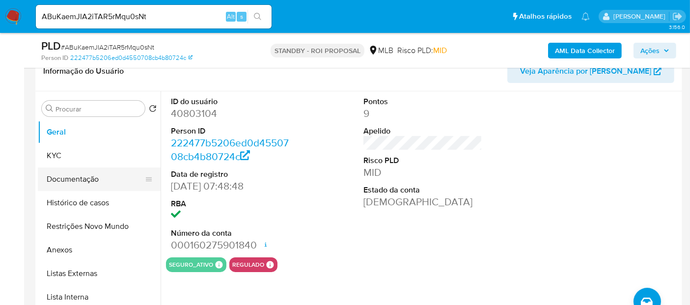
drag, startPoint x: 67, startPoint y: 176, endPoint x: 78, endPoint y: 179, distance: 11.2
click at [67, 176] on button "Documentação" at bounding box center [95, 179] width 115 height 24
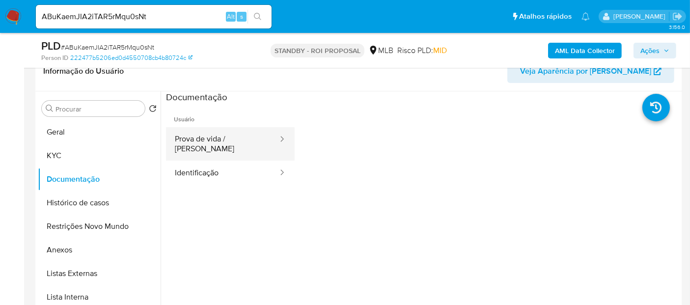
click at [216, 139] on button "Prova de vida / [PERSON_NAME]" at bounding box center [222, 143] width 113 height 33
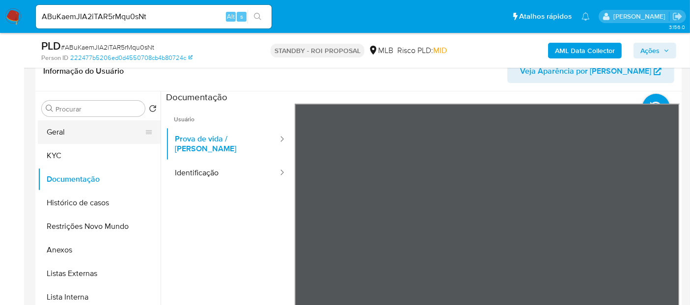
click at [68, 132] on button "Geral" at bounding box center [95, 132] width 115 height 24
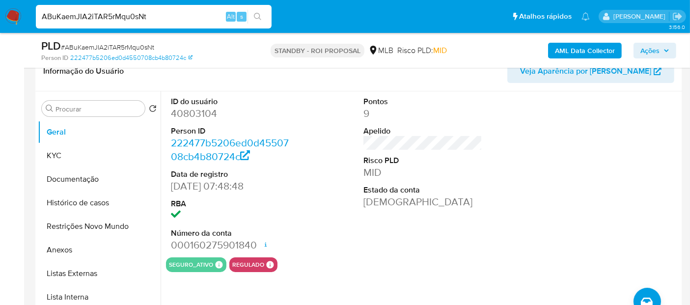
drag, startPoint x: 159, startPoint y: 20, endPoint x: 0, endPoint y: 31, distance: 159.4
click at [0, 31] on nav "Pausado Ver notificaciones ABuKaemJIA2iTAR5rMqu0sNt Alt s Atalhos rápidos Presi…" at bounding box center [345, 16] width 690 height 33
paste input "p8EFLCPRAwLCd0AtpZz0Rq0L"
type input "p8EFLCPRAwLCd0AtpZz0Rq0L"
click at [258, 15] on icon "search-icon" at bounding box center [258, 17] width 8 height 8
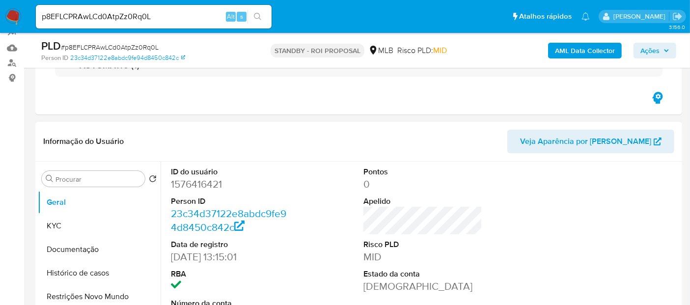
select select "10"
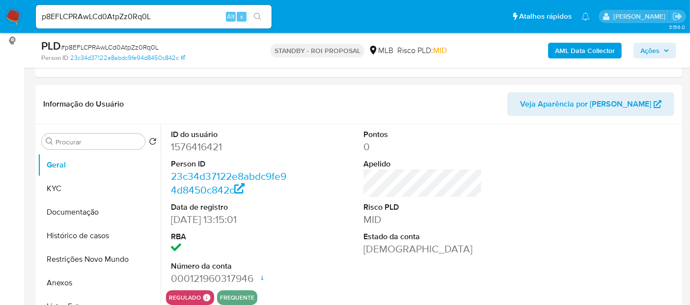
scroll to position [163, 0]
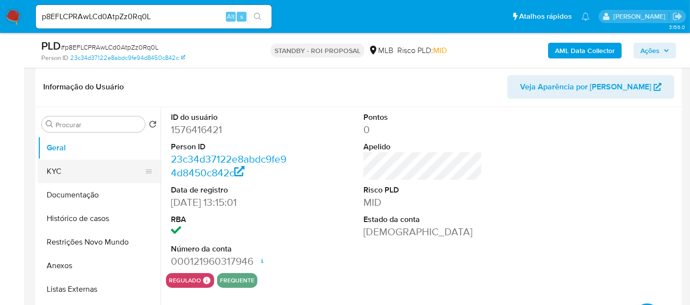
click at [63, 170] on button "KYC" at bounding box center [95, 171] width 115 height 24
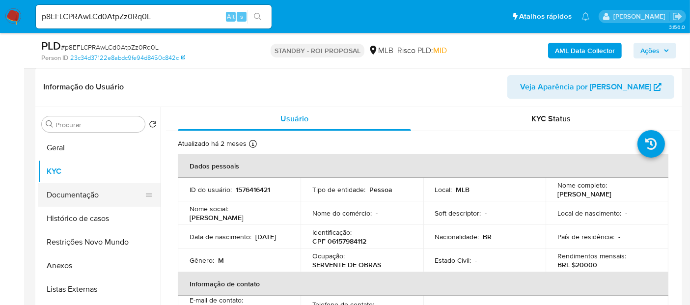
click at [82, 199] on button "Documentação" at bounding box center [95, 195] width 115 height 24
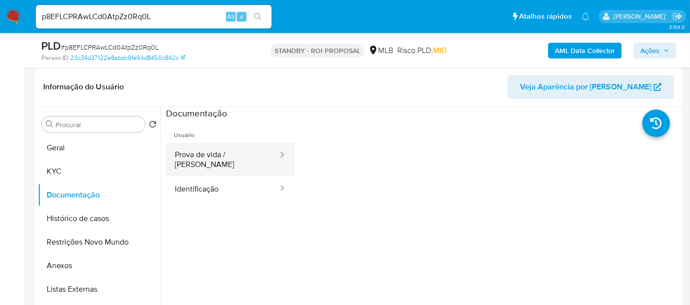
click at [223, 149] on button "Prova de vida / [PERSON_NAME]" at bounding box center [222, 159] width 113 height 33
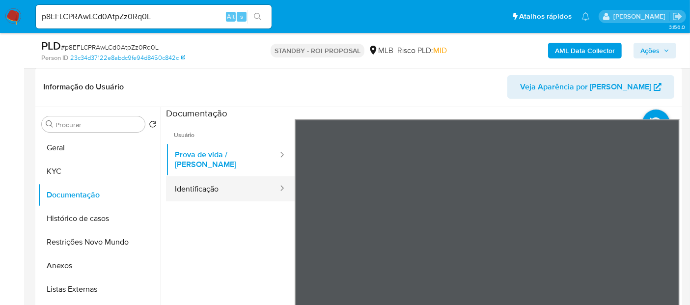
drag, startPoint x: 203, startPoint y: 181, endPoint x: 262, endPoint y: 181, distance: 58.4
click at [203, 181] on button "Identificação" at bounding box center [222, 188] width 113 height 25
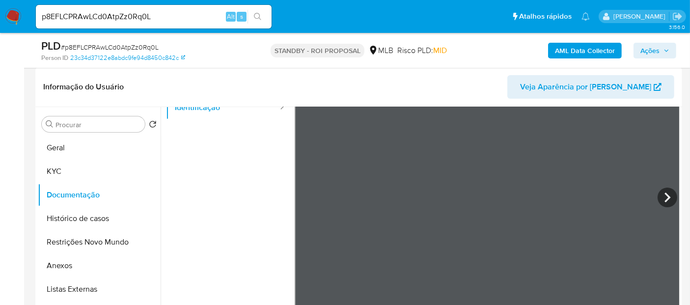
scroll to position [82, 0]
